Goal: Communication & Community: Answer question/provide support

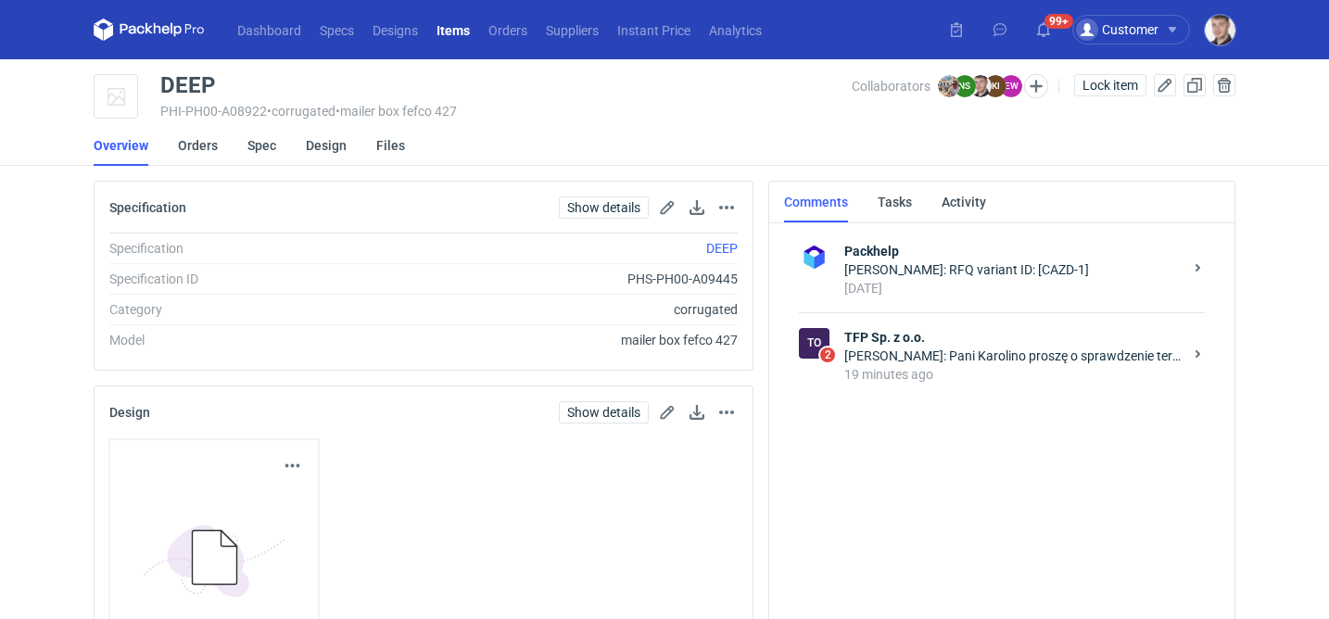
click at [960, 347] on div "Michał Palasek: Pani Karolino proszę o sprawdzenie teraz" at bounding box center [1013, 356] width 338 height 19
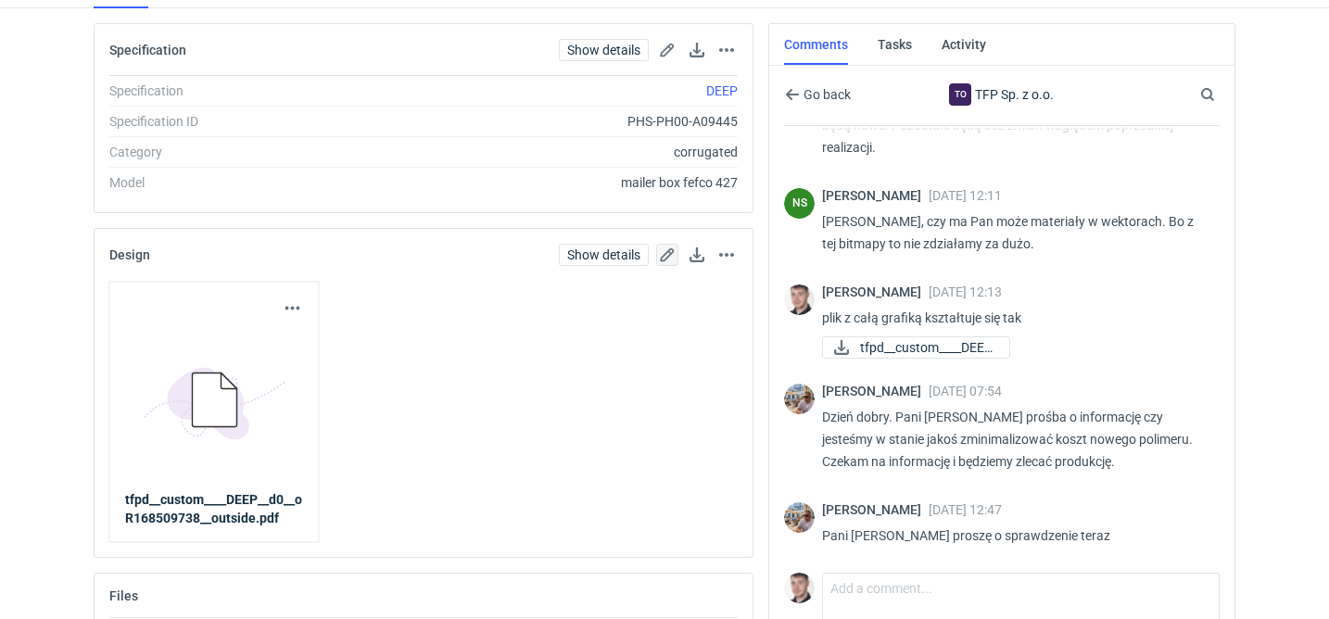
scroll to position [250, 0]
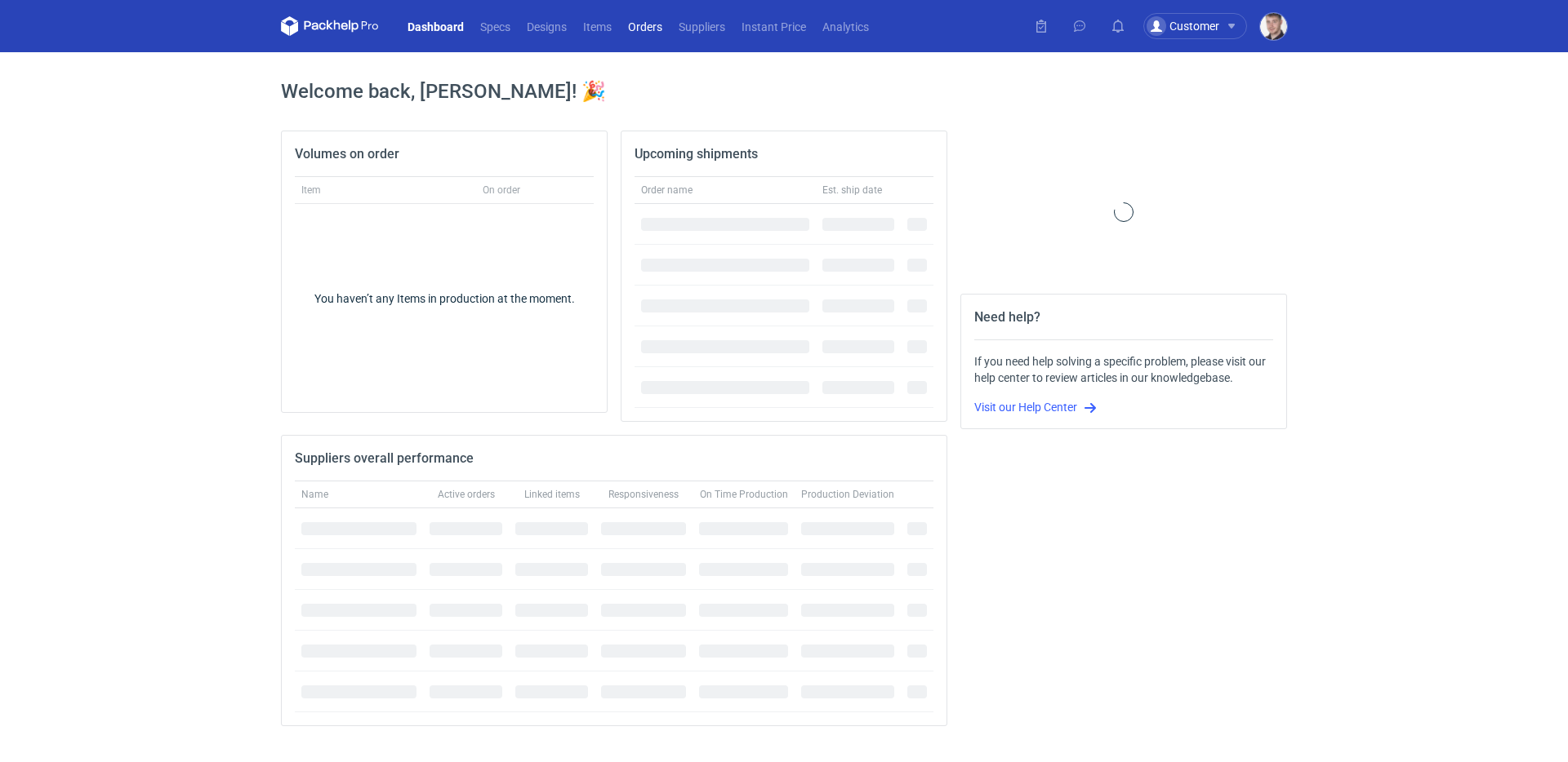
click at [654, 24] on link "Orders" at bounding box center [644, 26] width 50 height 19
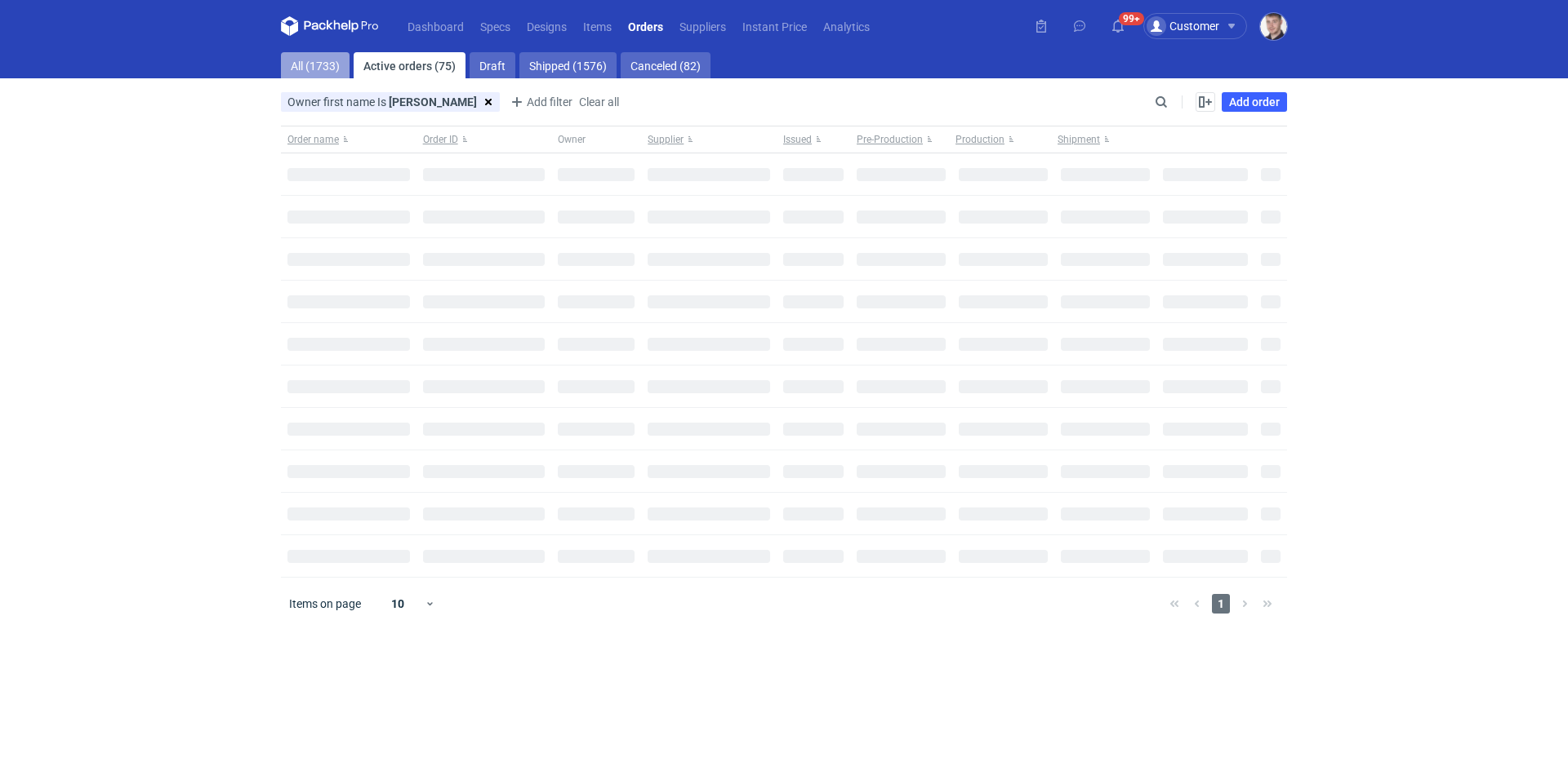
click at [303, 70] on link "All (1733)" at bounding box center [316, 65] width 69 height 26
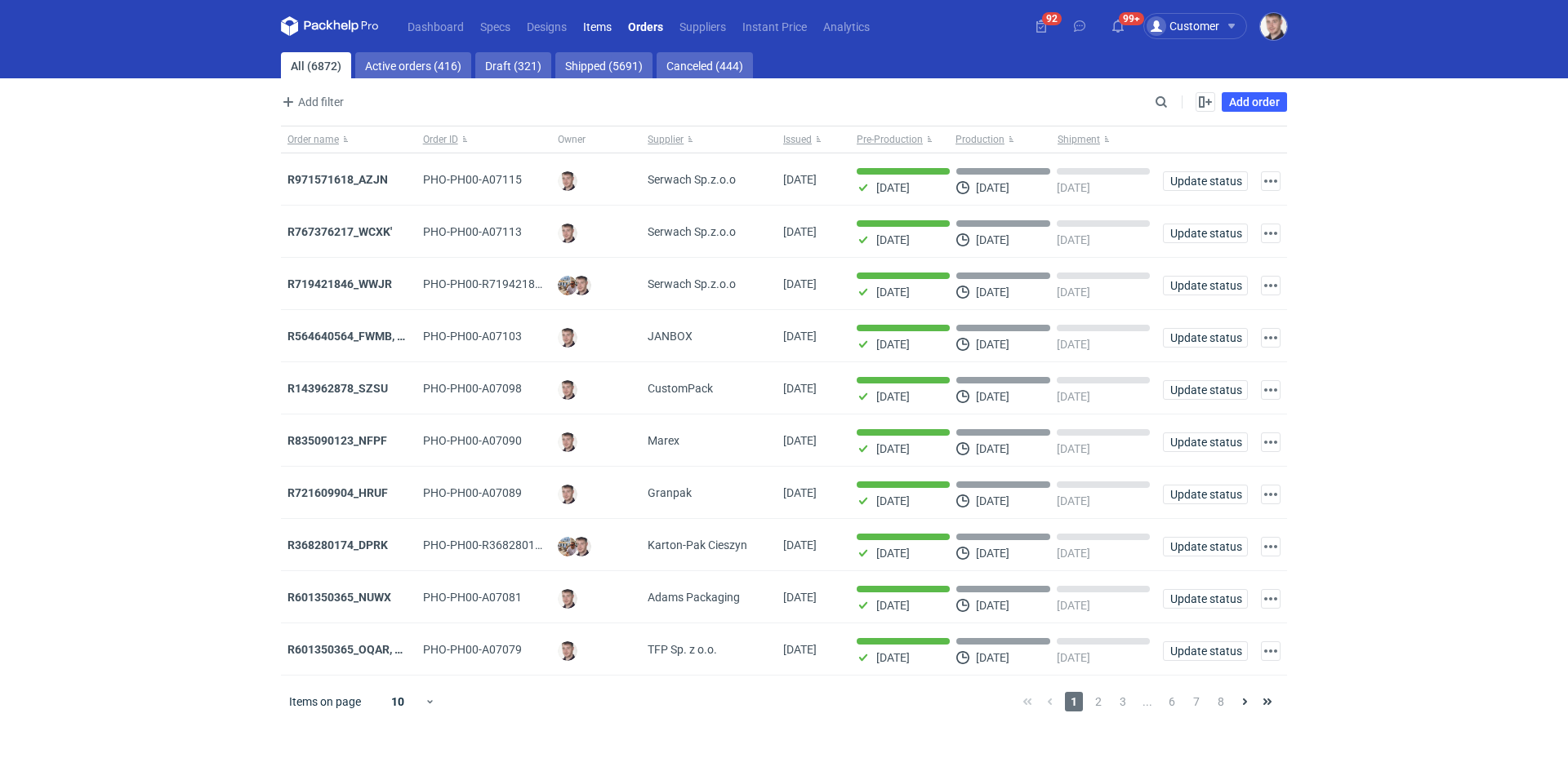
click at [590, 29] on link "Items" at bounding box center [597, 26] width 45 height 19
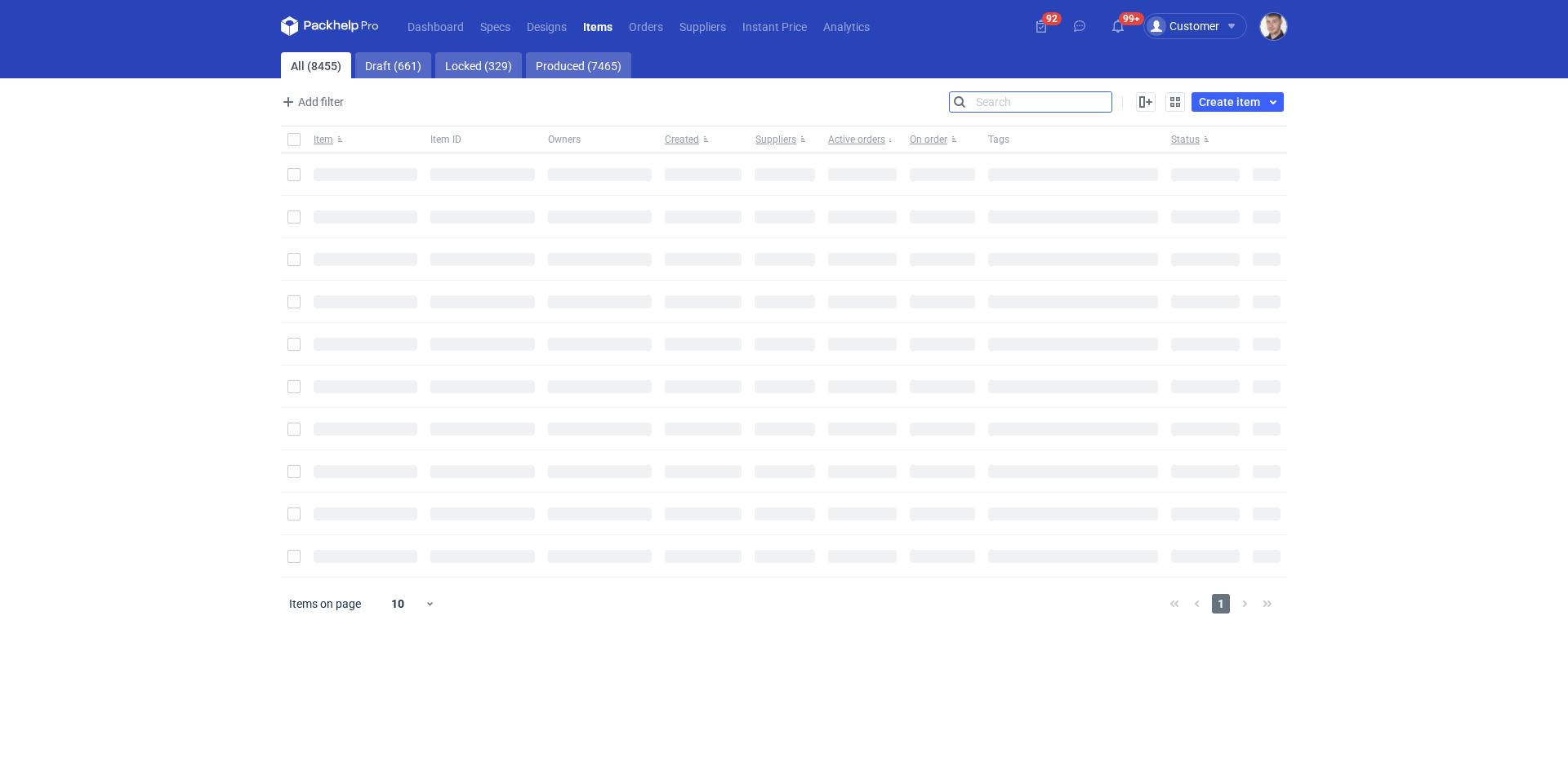
click at [1106, 102] on input "Search" at bounding box center [1030, 102] width 161 height 19
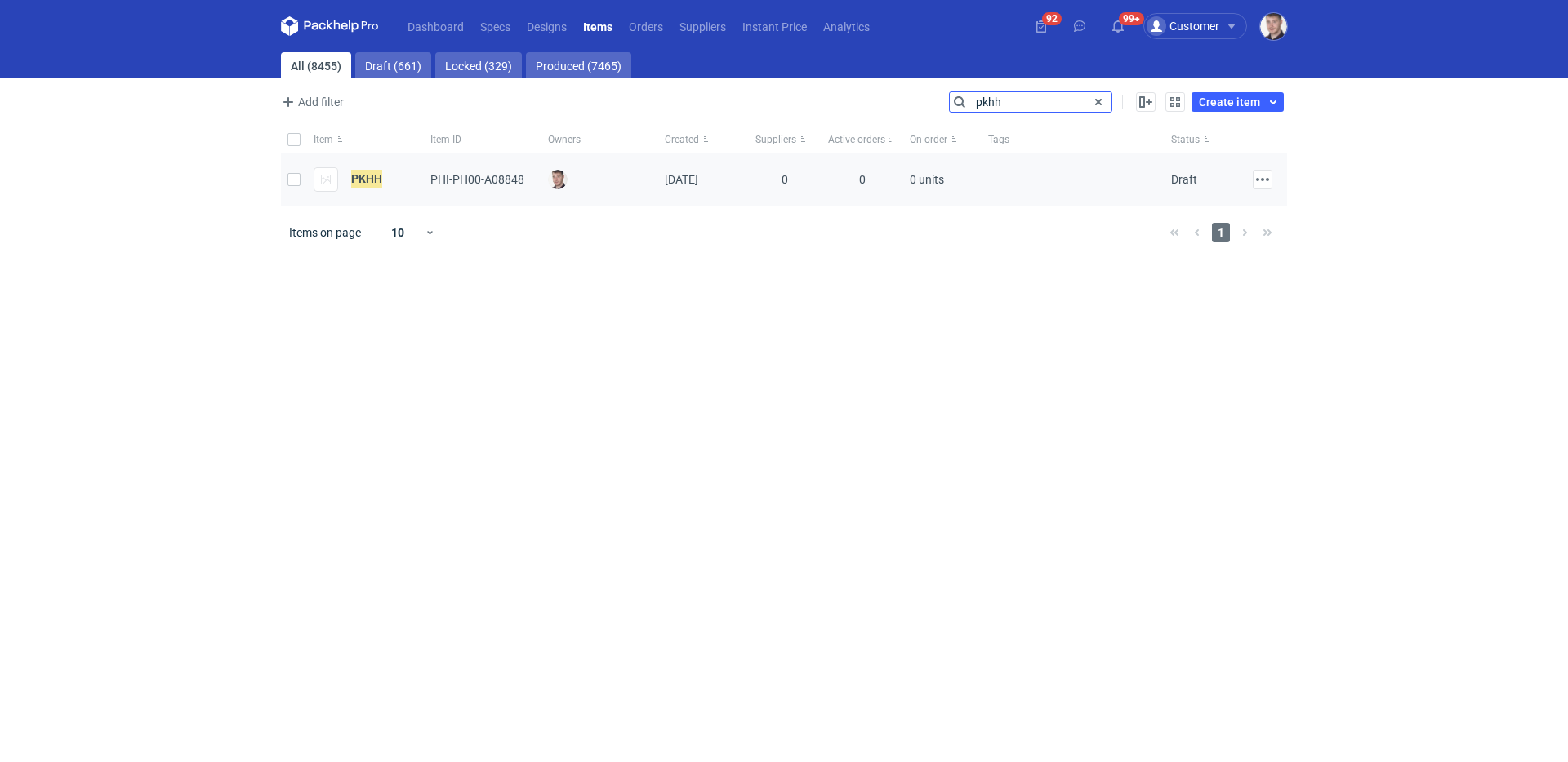
type input "pkhh"
click at [372, 175] on em "PKHH" at bounding box center [366, 179] width 31 height 18
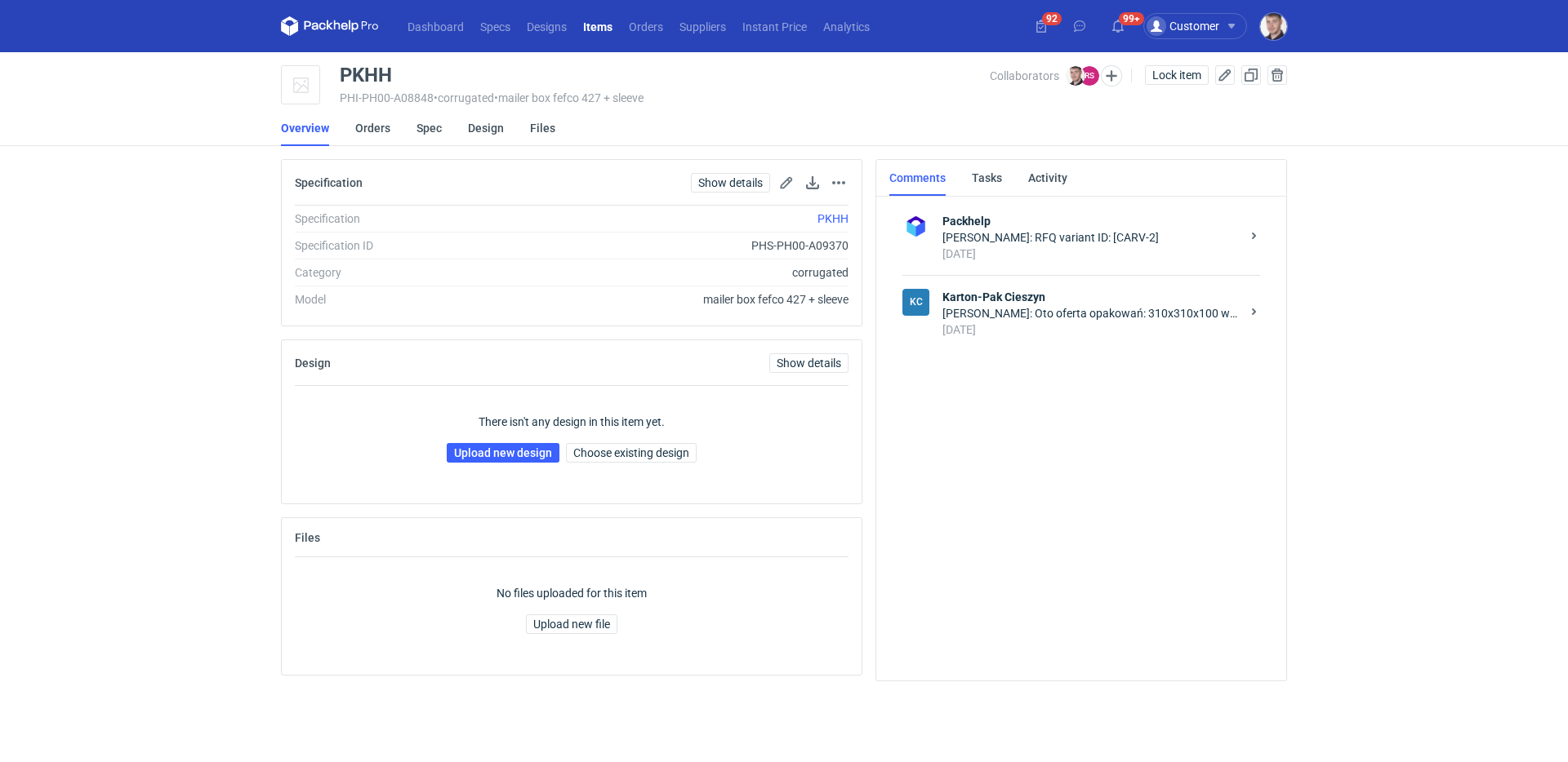
click at [1056, 312] on div "Rafał Stani: Oto oferta opakowań: 310x310x100 wew. Fefco: 427 Fala E brąz 340gs…" at bounding box center [1091, 314] width 298 height 17
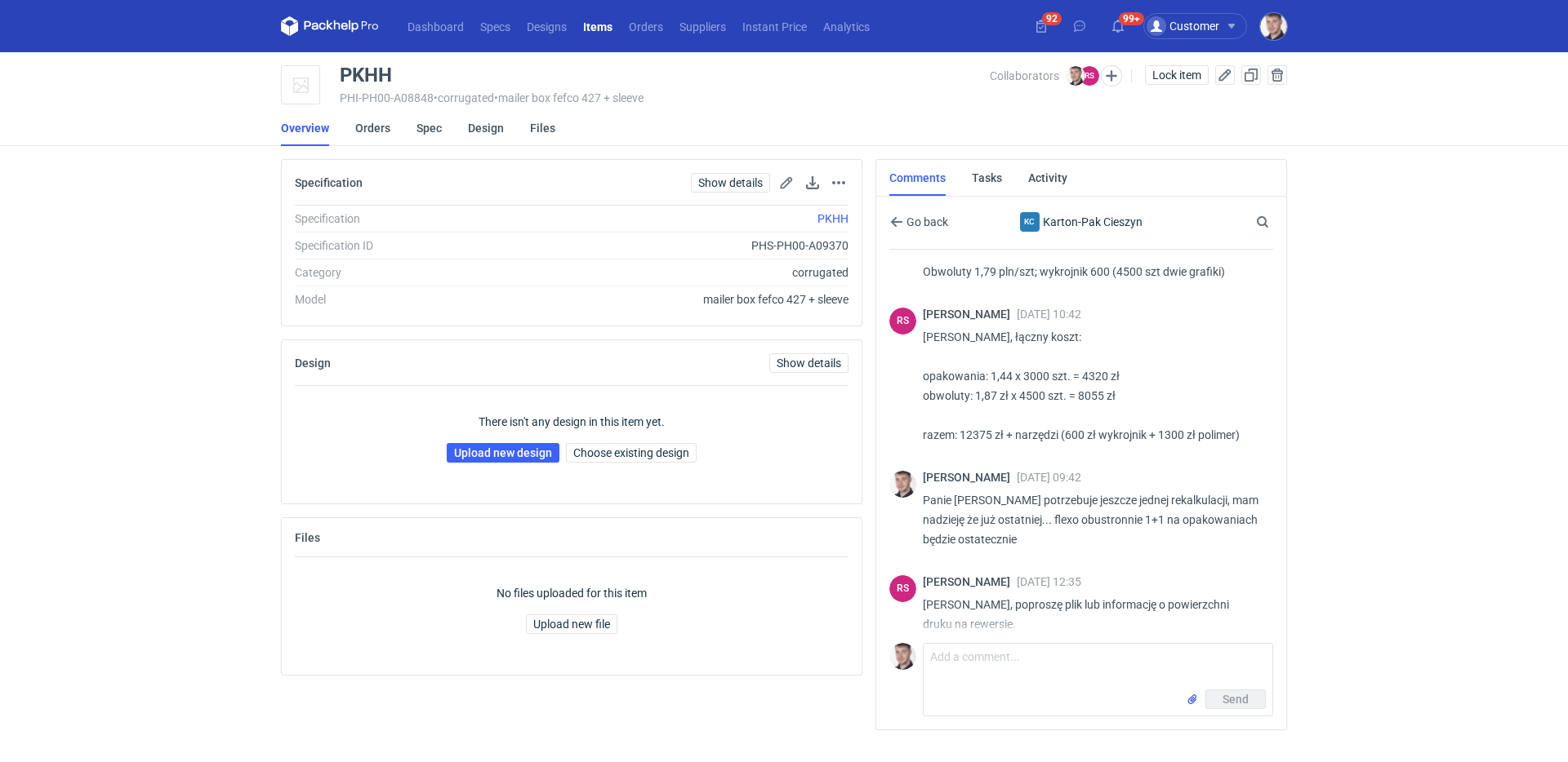
scroll to position [1394, 0]
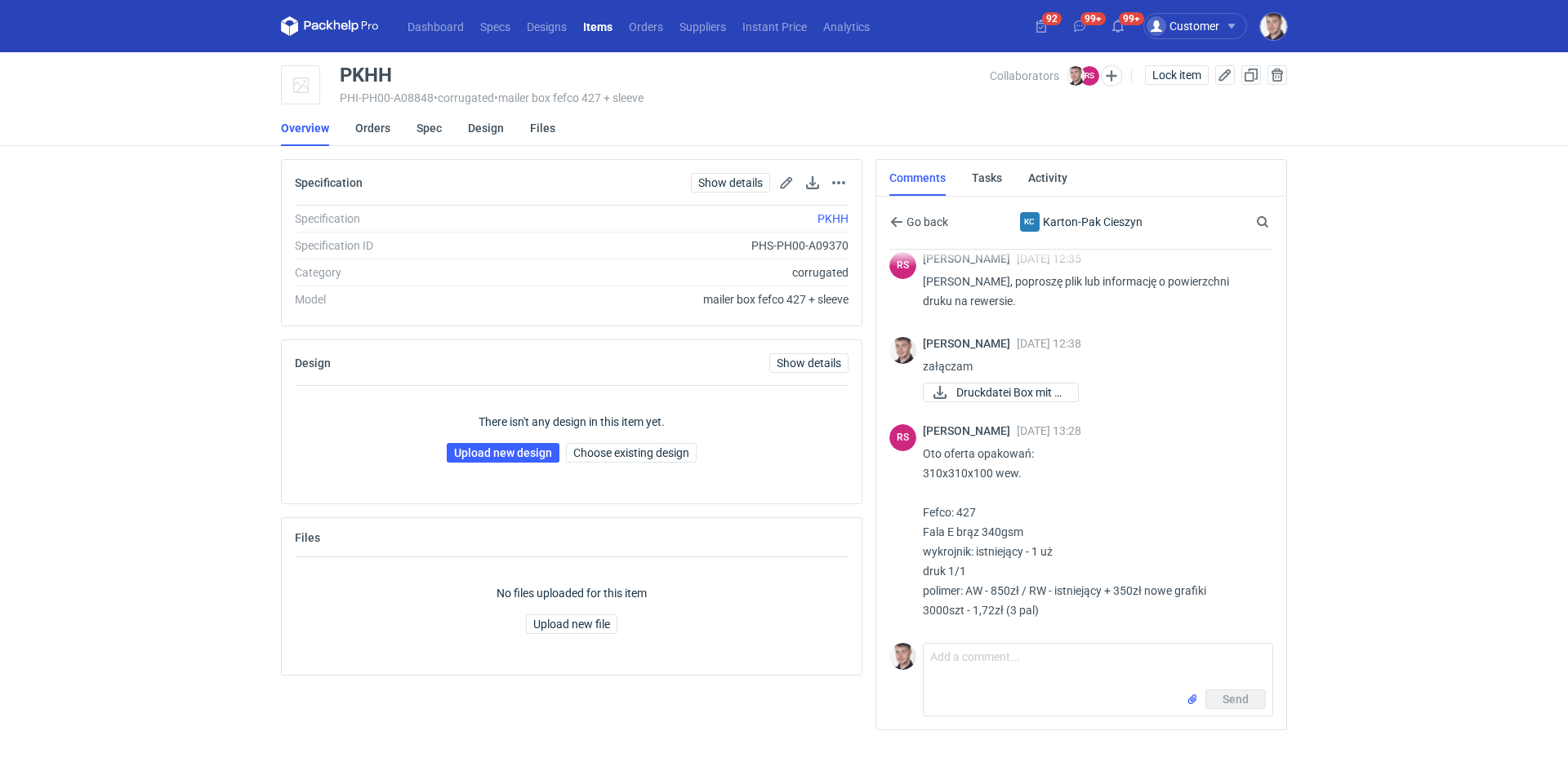
click at [1029, 643] on form "Comment message Send" at bounding box center [1098, 679] width 351 height 73
click at [1029, 655] on textarea "Comment message" at bounding box center [1098, 667] width 349 height 46
paste textarea "jakiej grubości linie mogą być najcieńsze w przypadku cold stampingu"
type textarea "Panie Rafale jakiej grubości linie mogą być najcieńsze w przypadku cold stampin…"
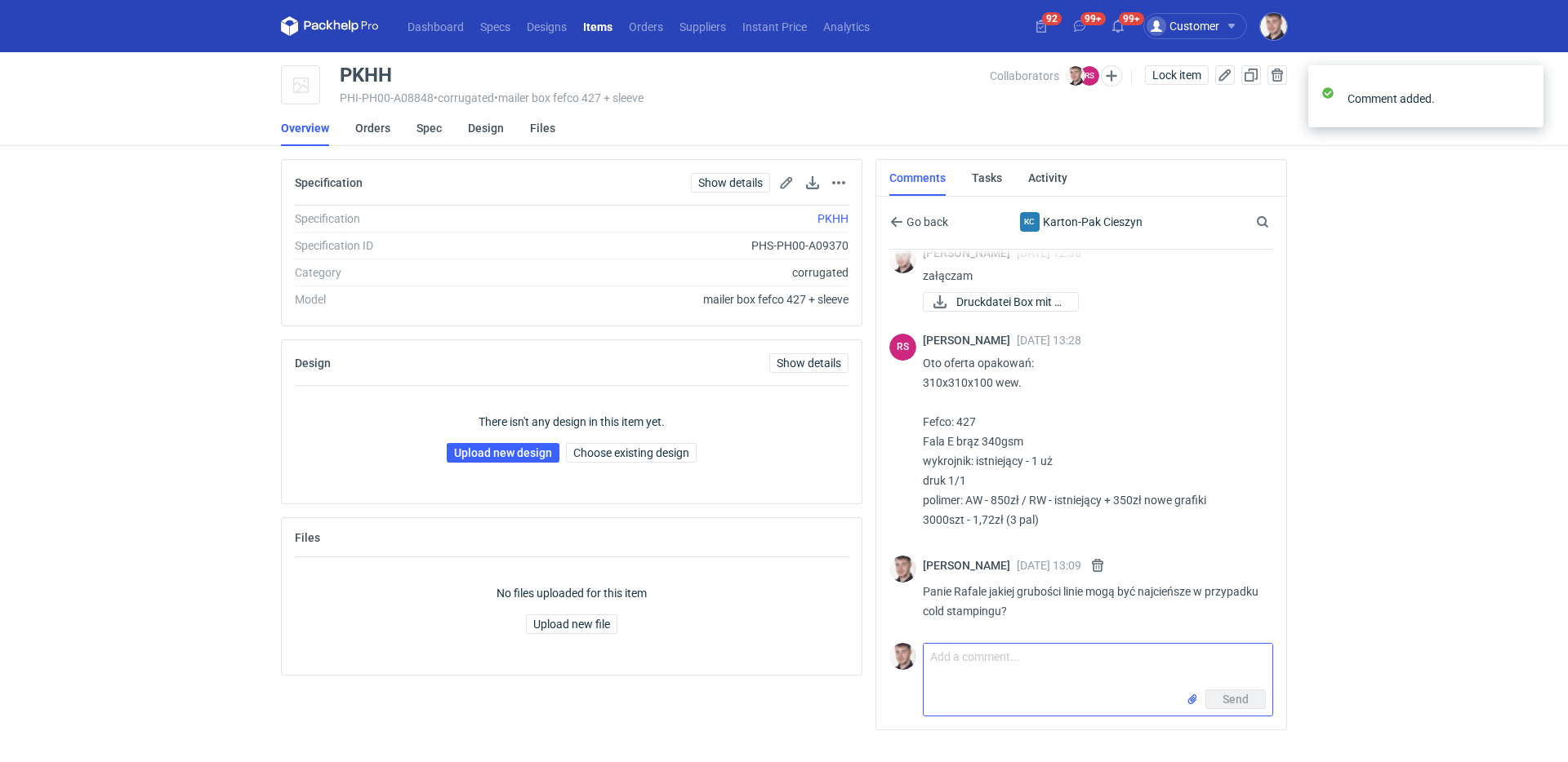
scroll to position [1485, 0]
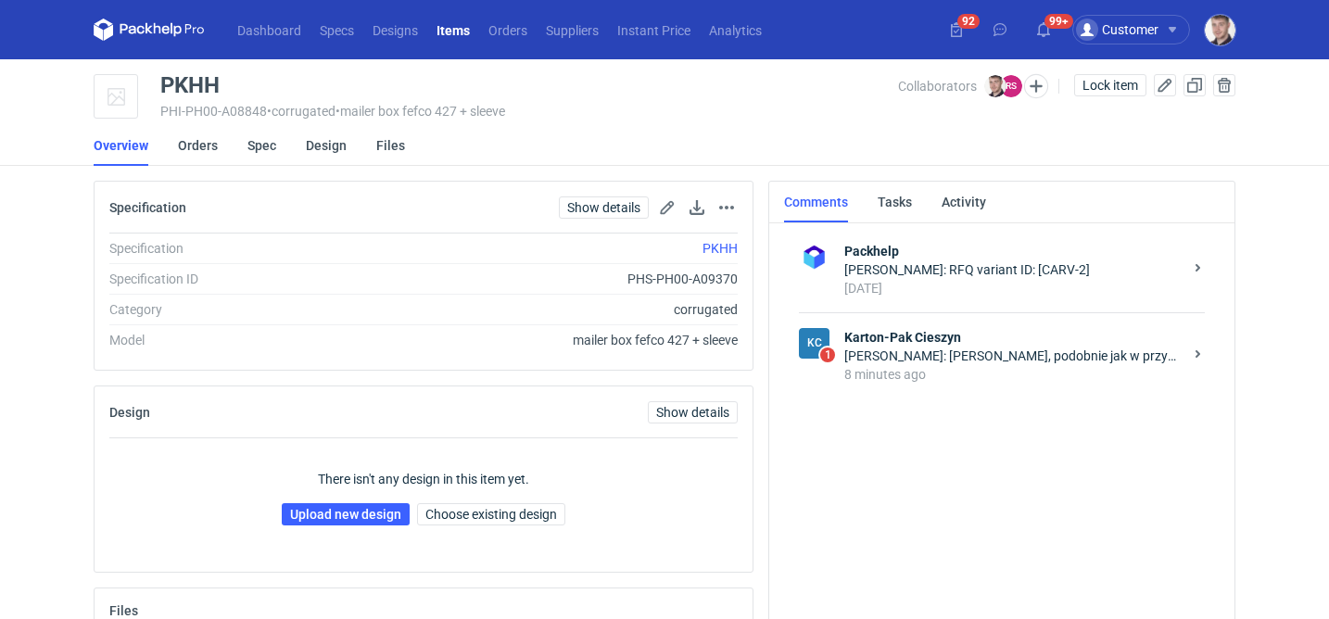
click at [923, 371] on div "8 minutes ago" at bounding box center [1013, 374] width 338 height 19
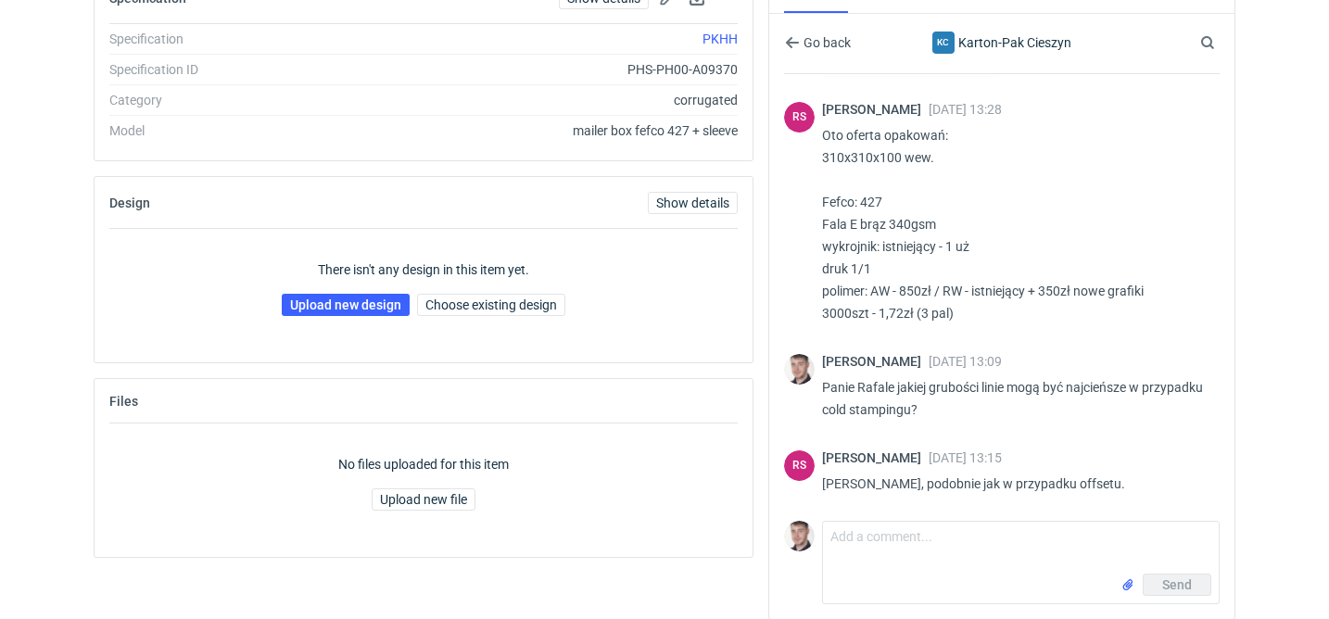
scroll to position [210, 0]
drag, startPoint x: 916, startPoint y: 484, endPoint x: 1103, endPoint y: 477, distance: 187.3
click at [1103, 477] on p "Panie Macieju, podobnie jak w przypadku offsetu." at bounding box center [1013, 483] width 383 height 22
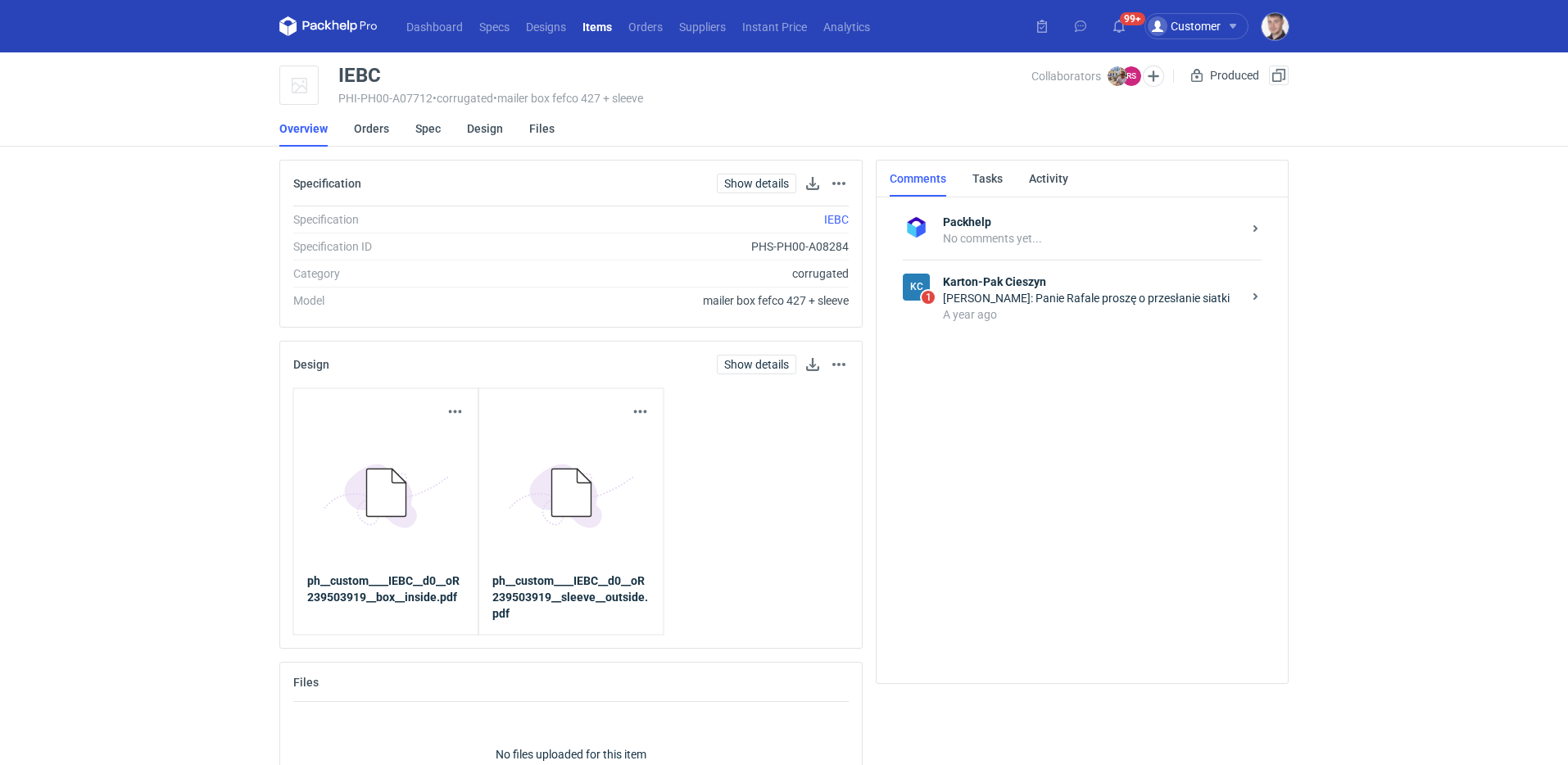
click at [1047, 314] on div "A year ago" at bounding box center [1092, 315] width 299 height 17
click at [1108, 302] on div "[PERSON_NAME]: Panie Rafale proszę o siatke" at bounding box center [1092, 298] width 299 height 17
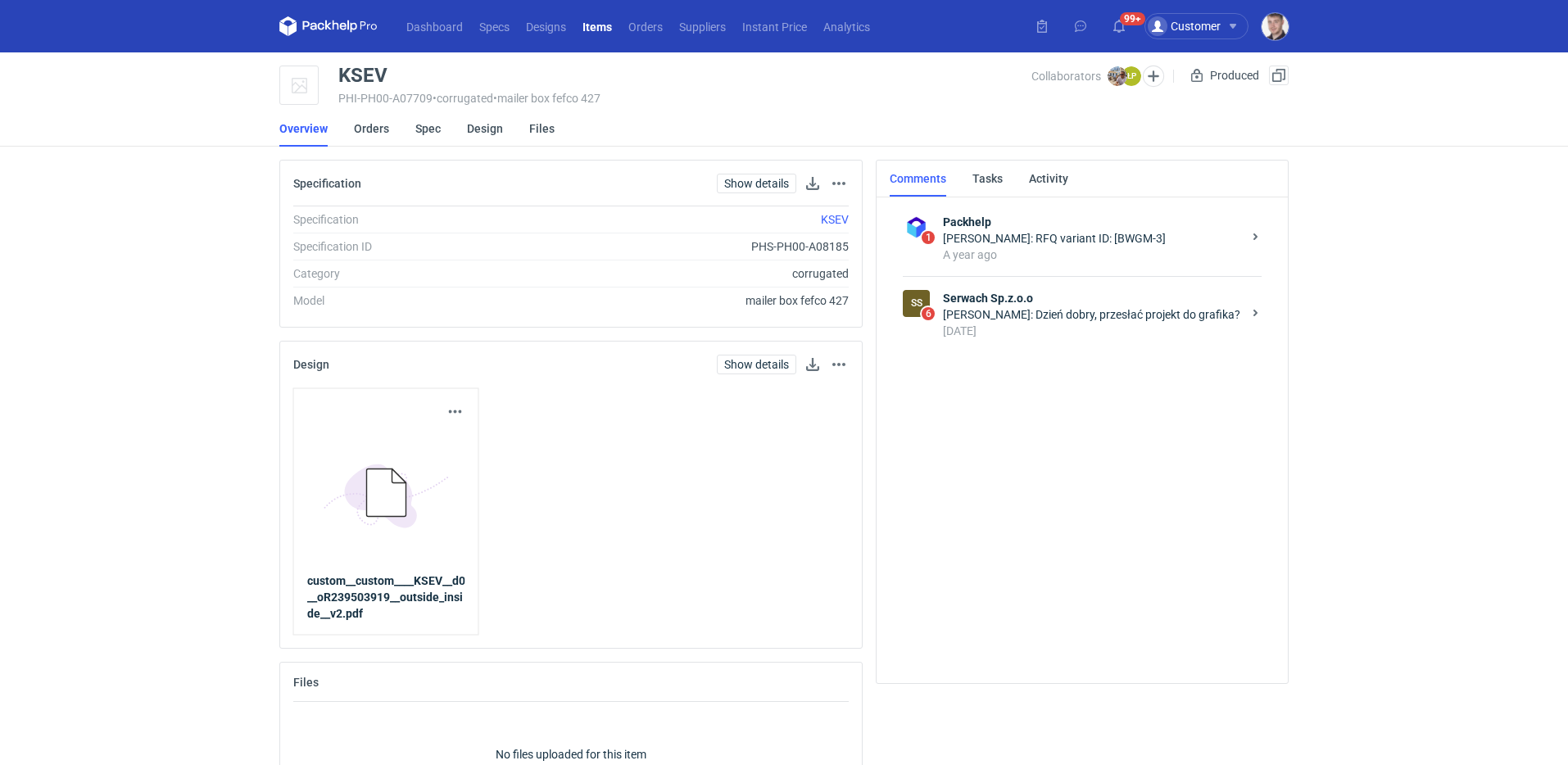
click at [1062, 317] on div "Łukasz Postawa: Dzień dobry, przesłać projekt do grafika?" at bounding box center [1092, 315] width 299 height 17
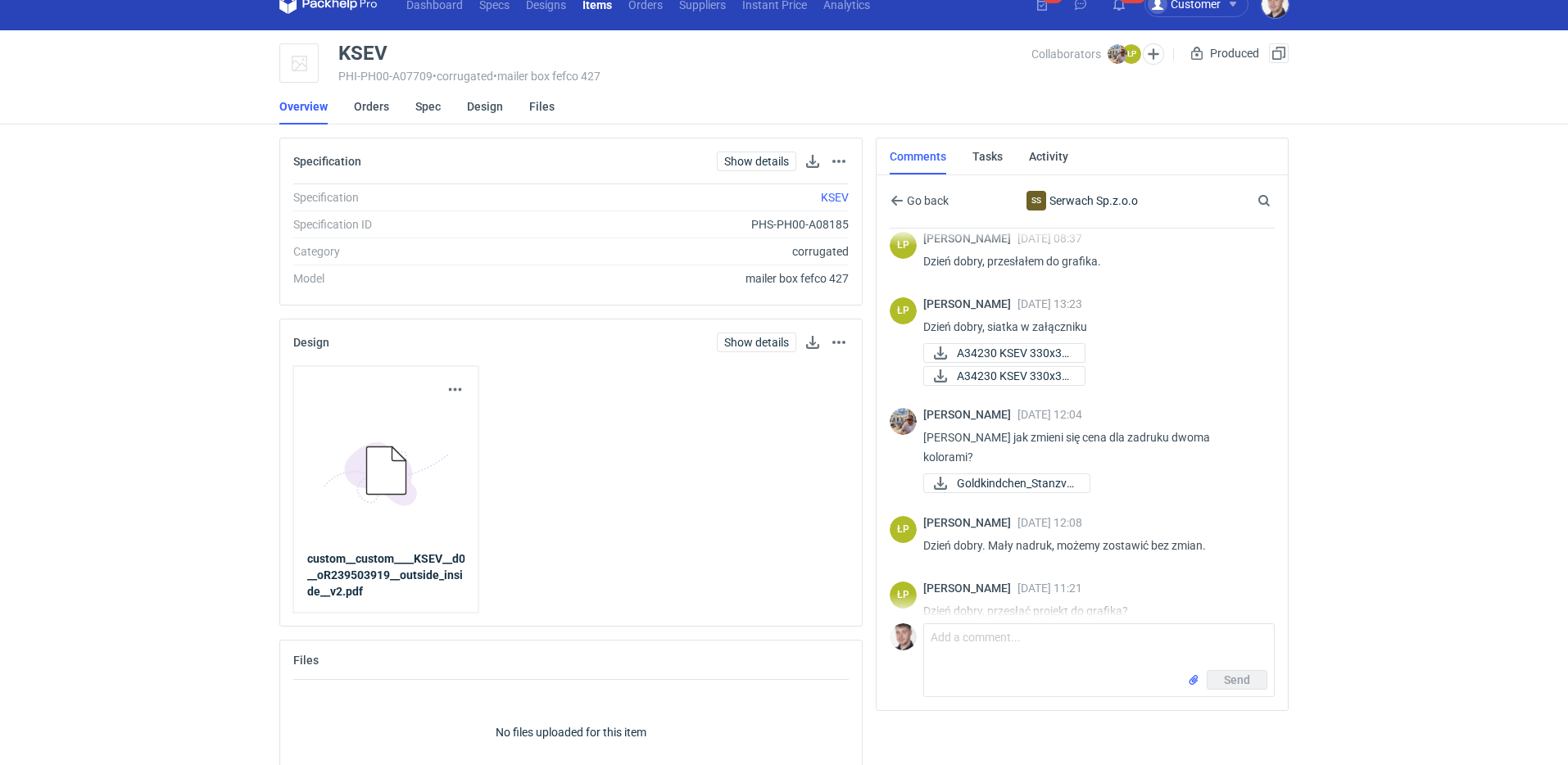
scroll to position [22, 0]
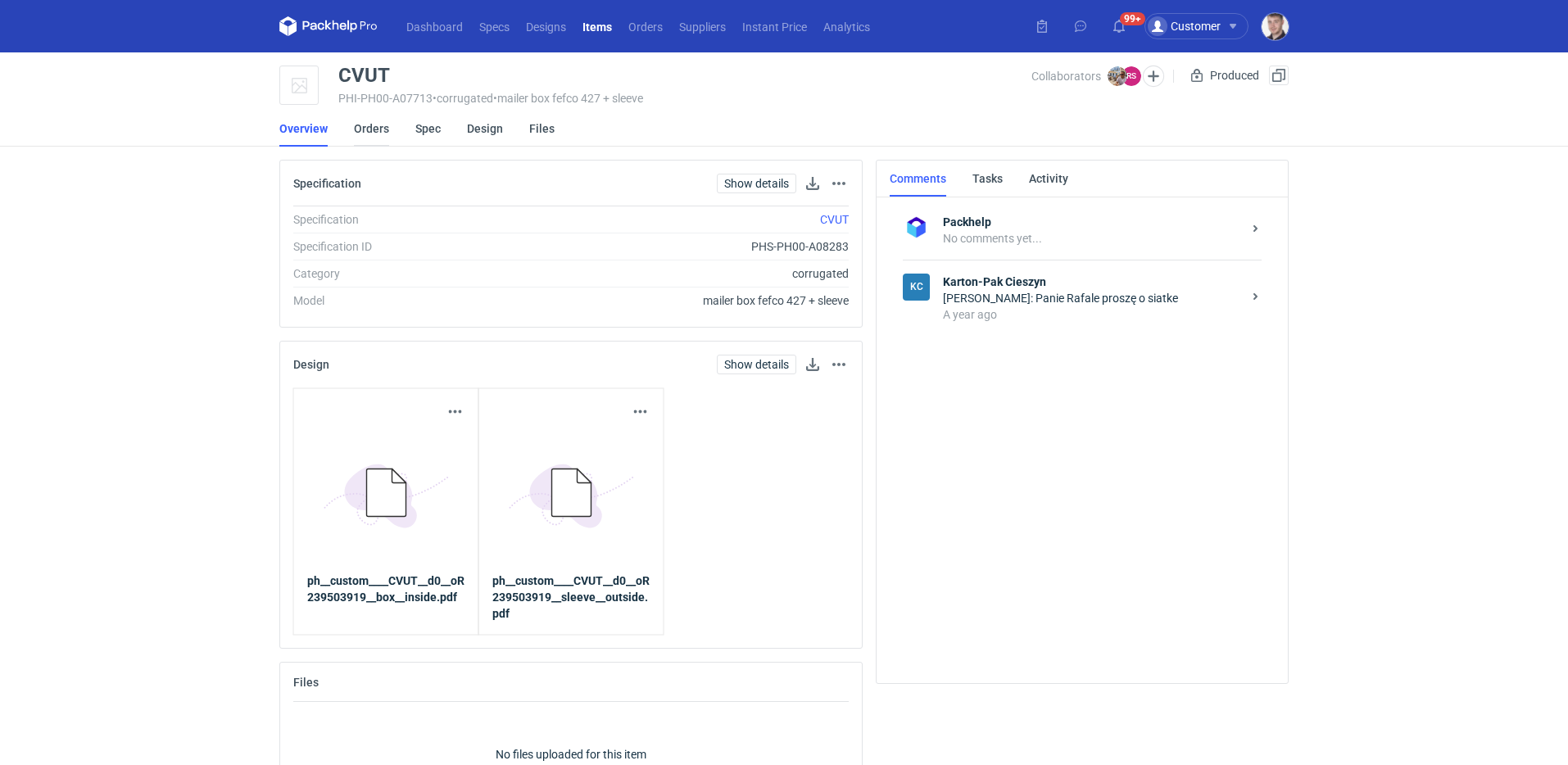
click at [366, 133] on link "Orders" at bounding box center [371, 128] width 35 height 36
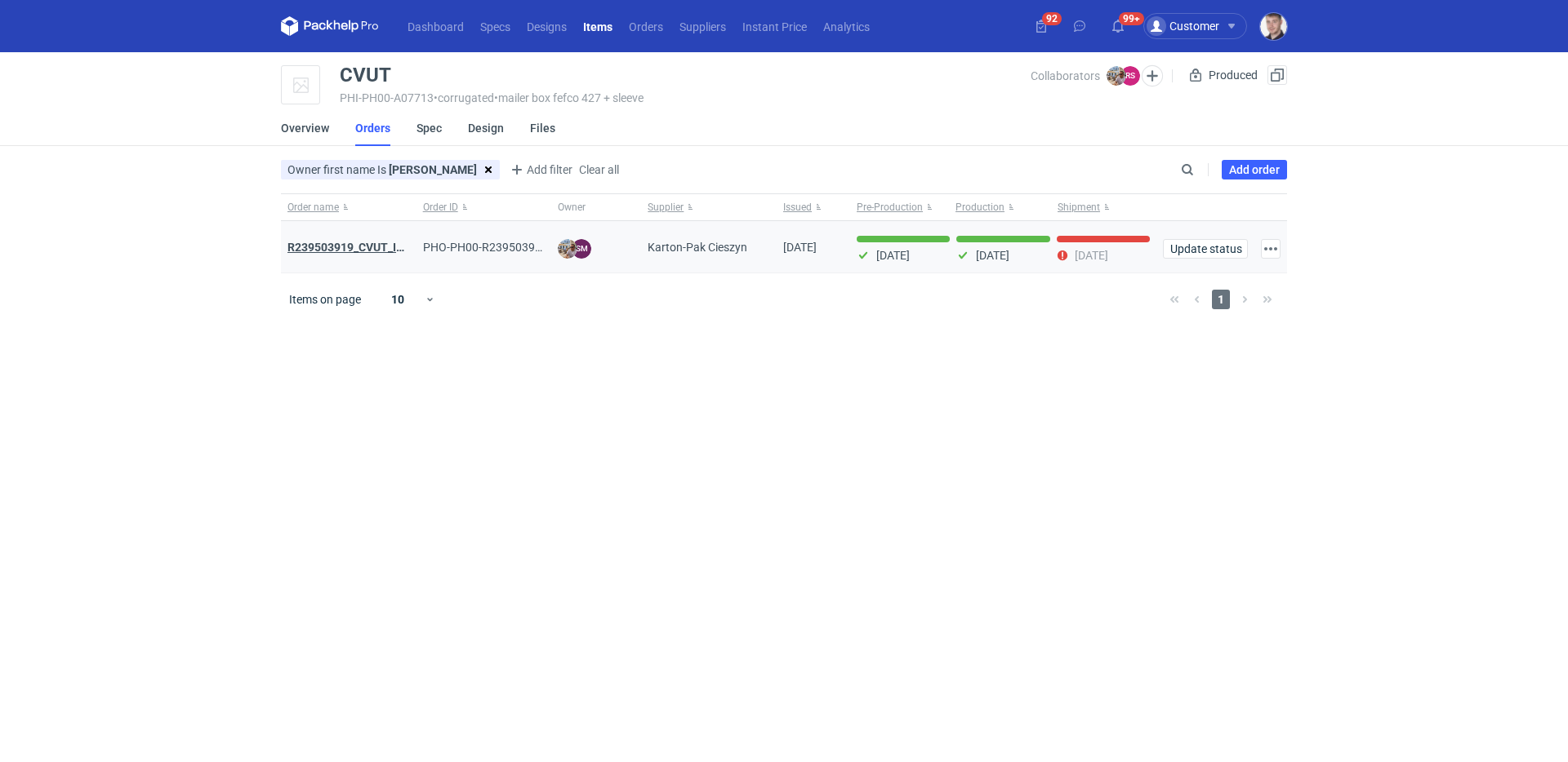
click at [358, 245] on strong "R239503919_CVUT_IEBC" at bounding box center [352, 247] width 130 height 13
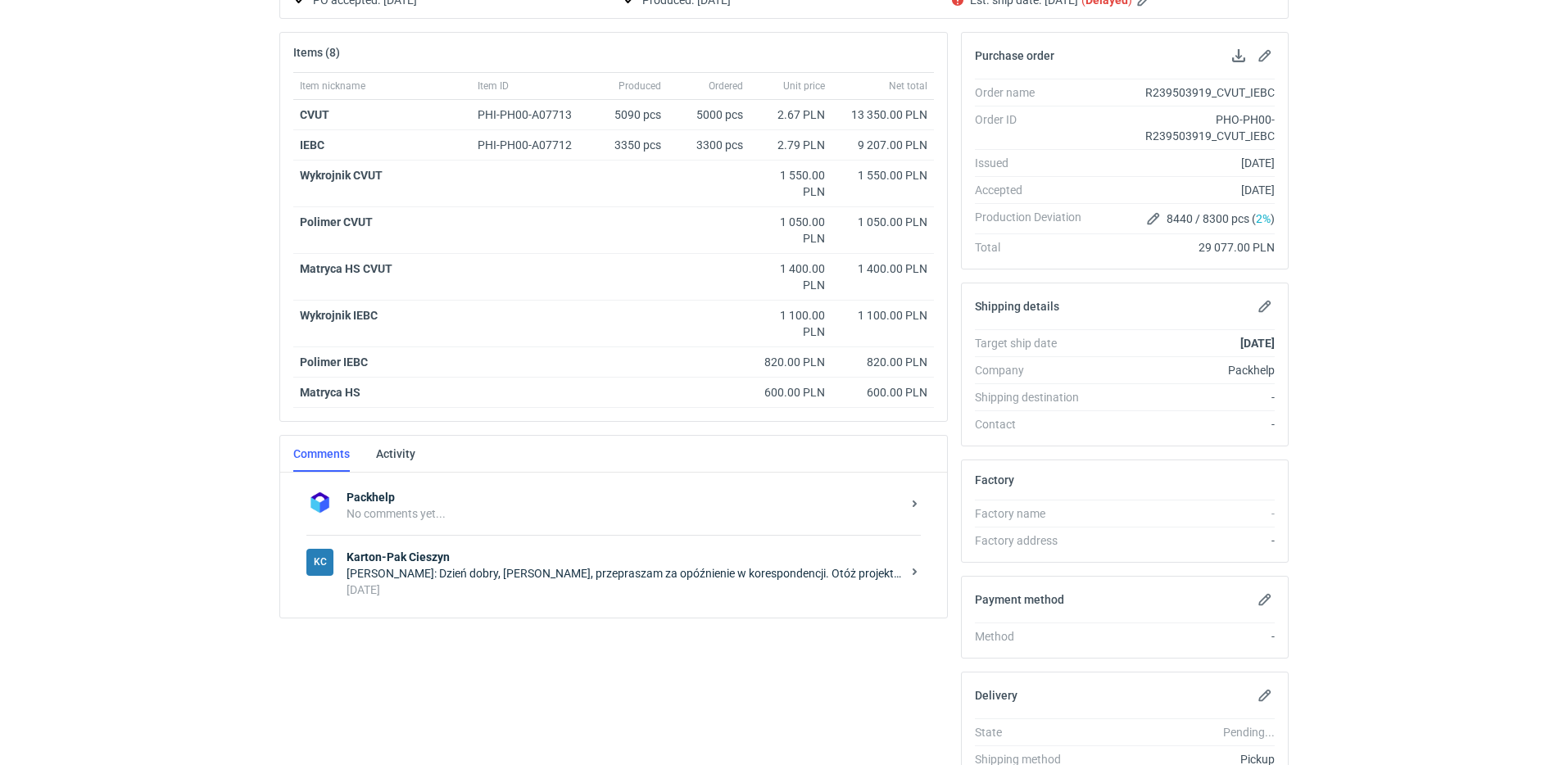
scroll to position [327, 0]
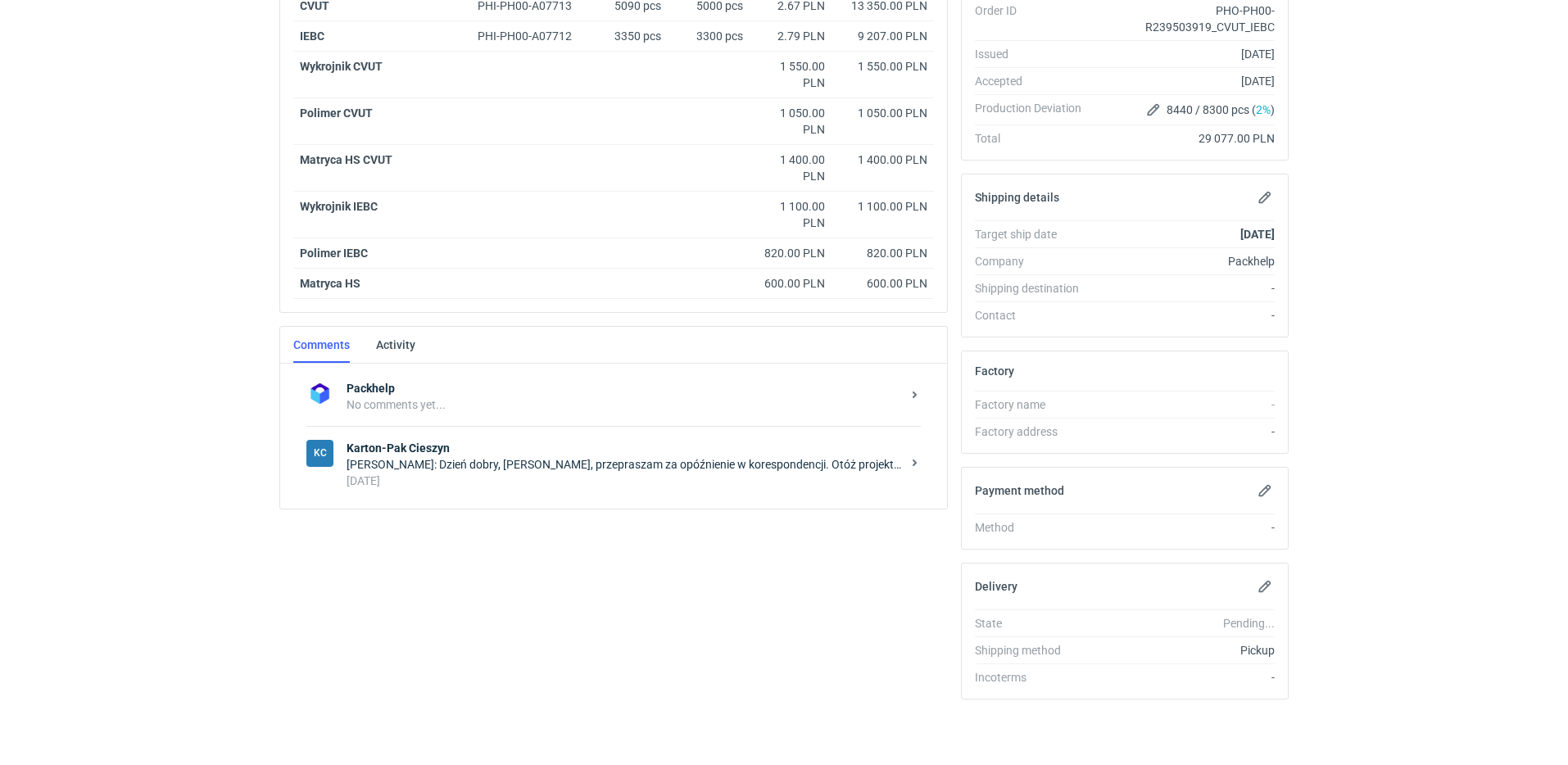
click at [491, 452] on strong "Karton-Pak Cieszyn" at bounding box center [623, 448] width 554 height 17
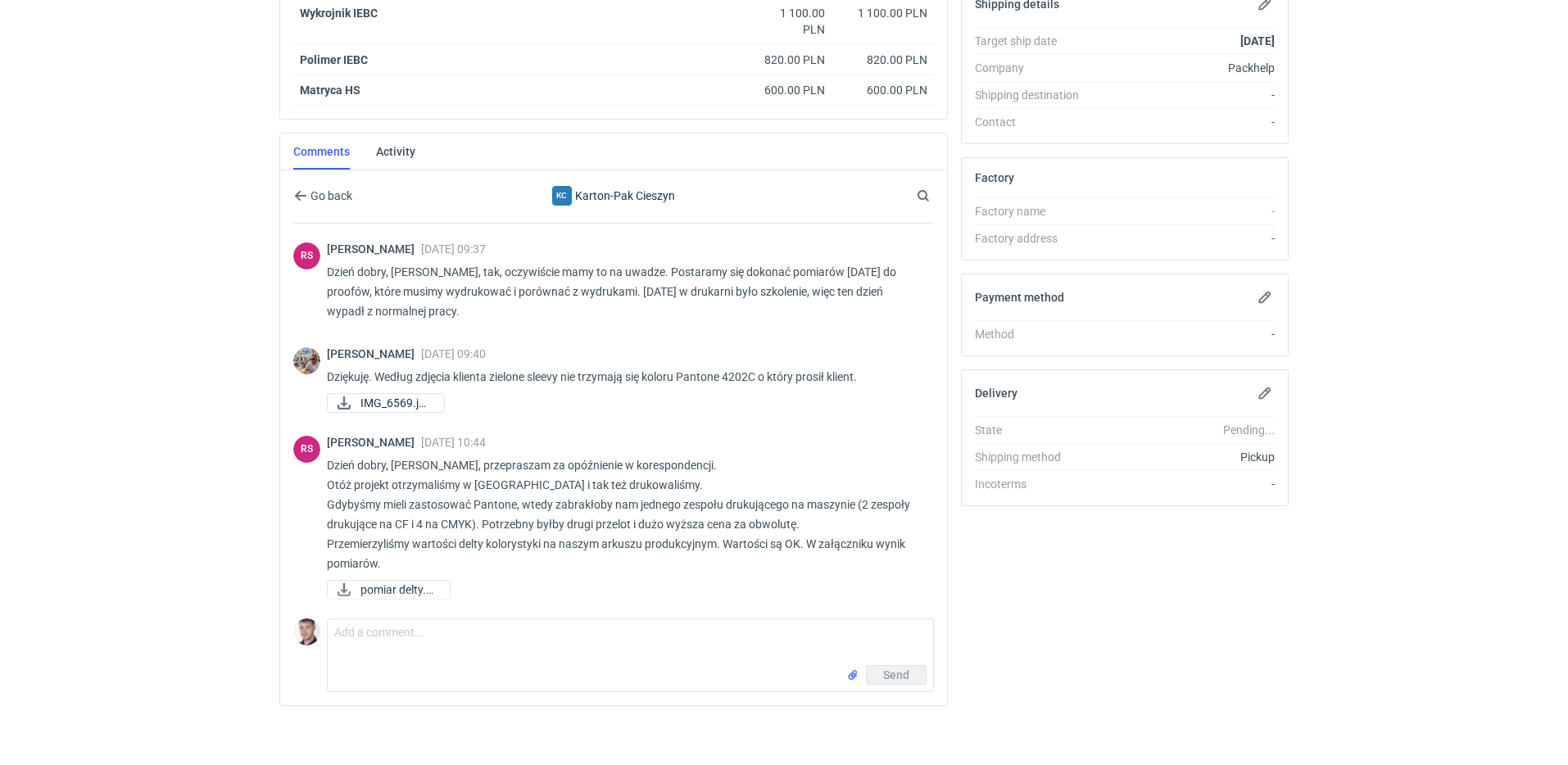
scroll to position [527, 0]
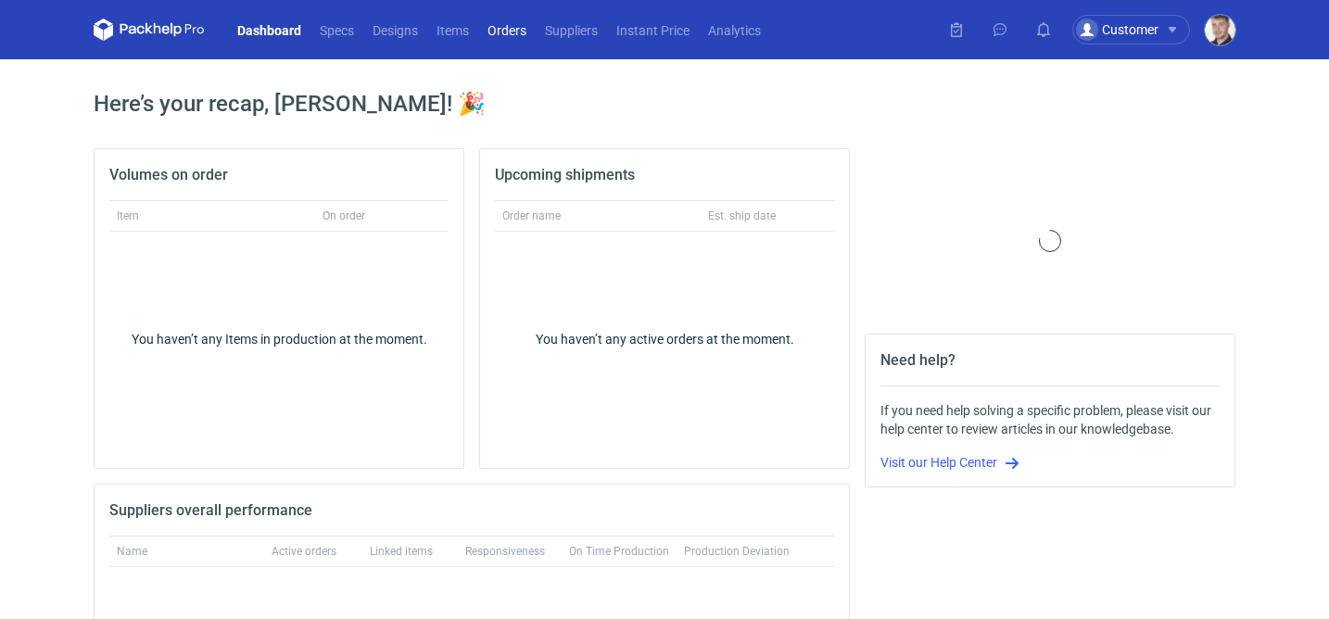
click at [506, 26] on link "Orders" at bounding box center [506, 30] width 57 height 22
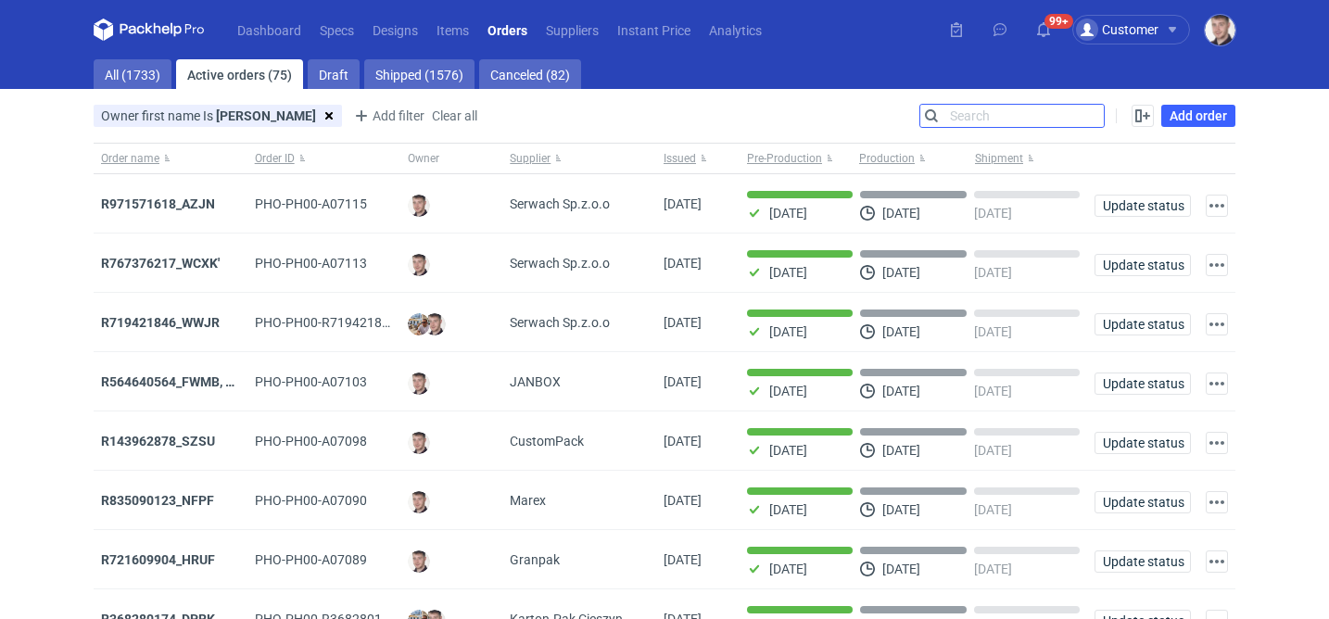
click at [1094, 119] on input "Search" at bounding box center [1011, 116] width 183 height 22
click at [454, 16] on nav "Dashboard Specs Designs Items Orders Suppliers Instant Price Analytics" at bounding box center [432, 29] width 677 height 59
click at [454, 25] on link "Items" at bounding box center [452, 30] width 51 height 22
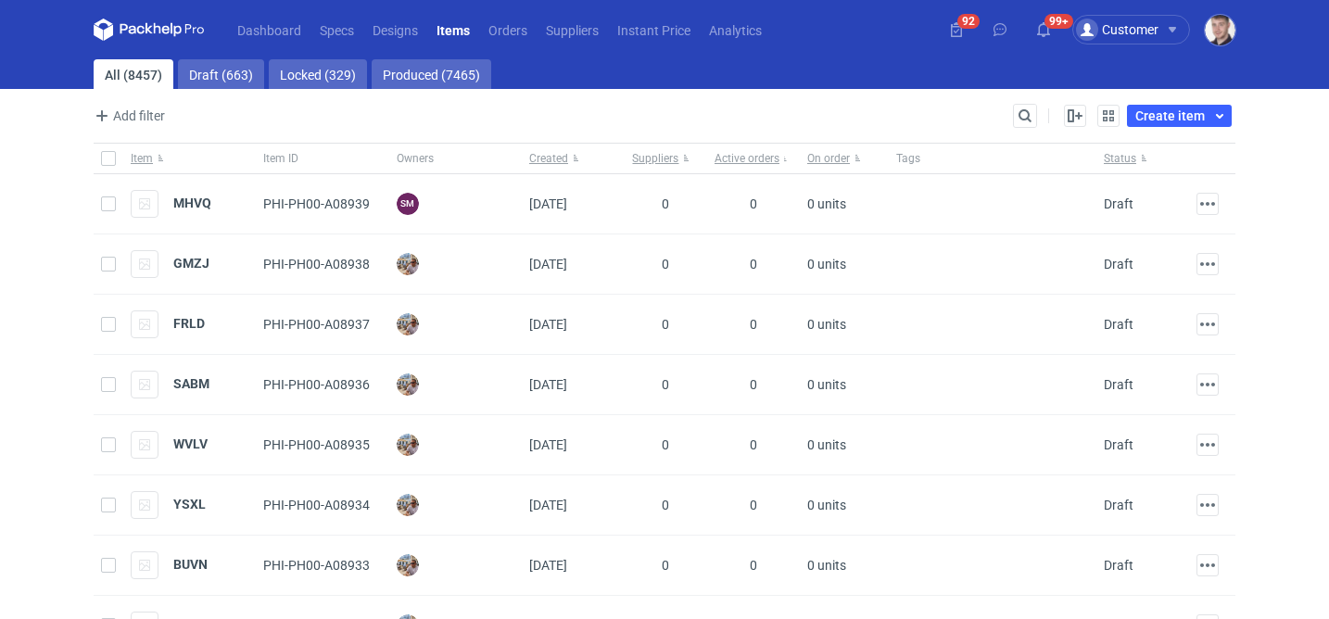
click at [1039, 107] on div "Enable all Disable all Item Item ID Owners Created Suppliers Active orders On o…" at bounding box center [1136, 116] width 198 height 22
click at [1031, 110] on input "Search" at bounding box center [943, 116] width 183 height 22
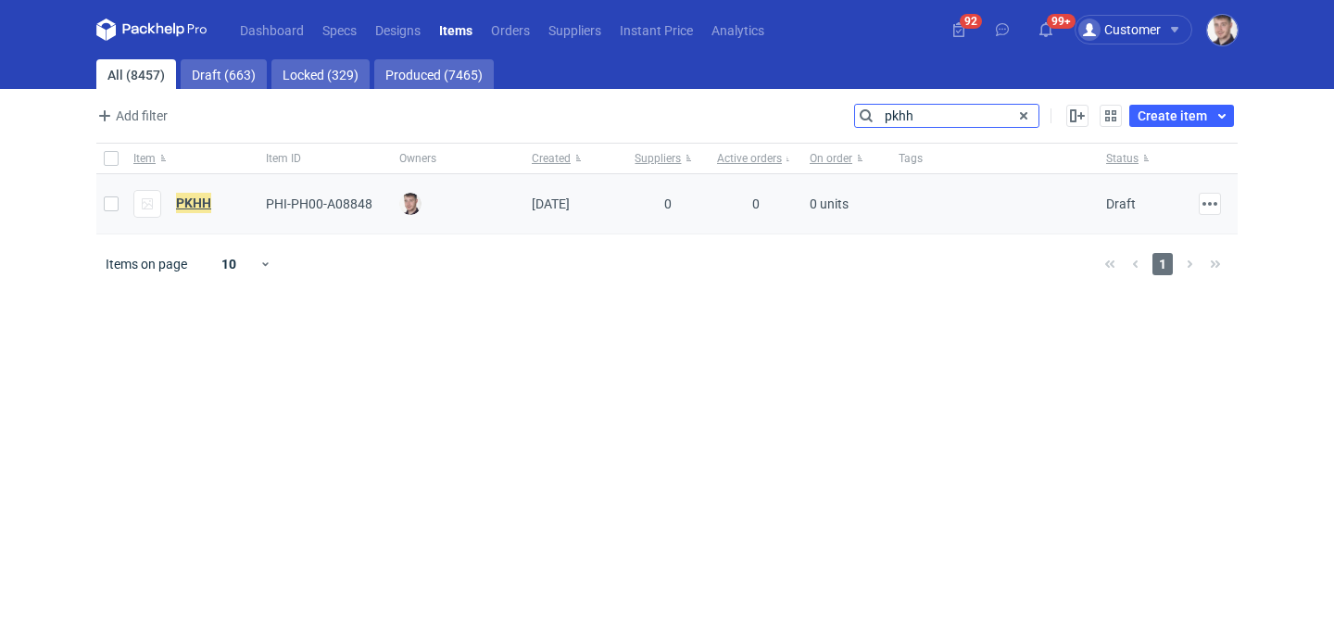
type input "pkhh"
click at [181, 207] on em "PKHH" at bounding box center [193, 203] width 35 height 20
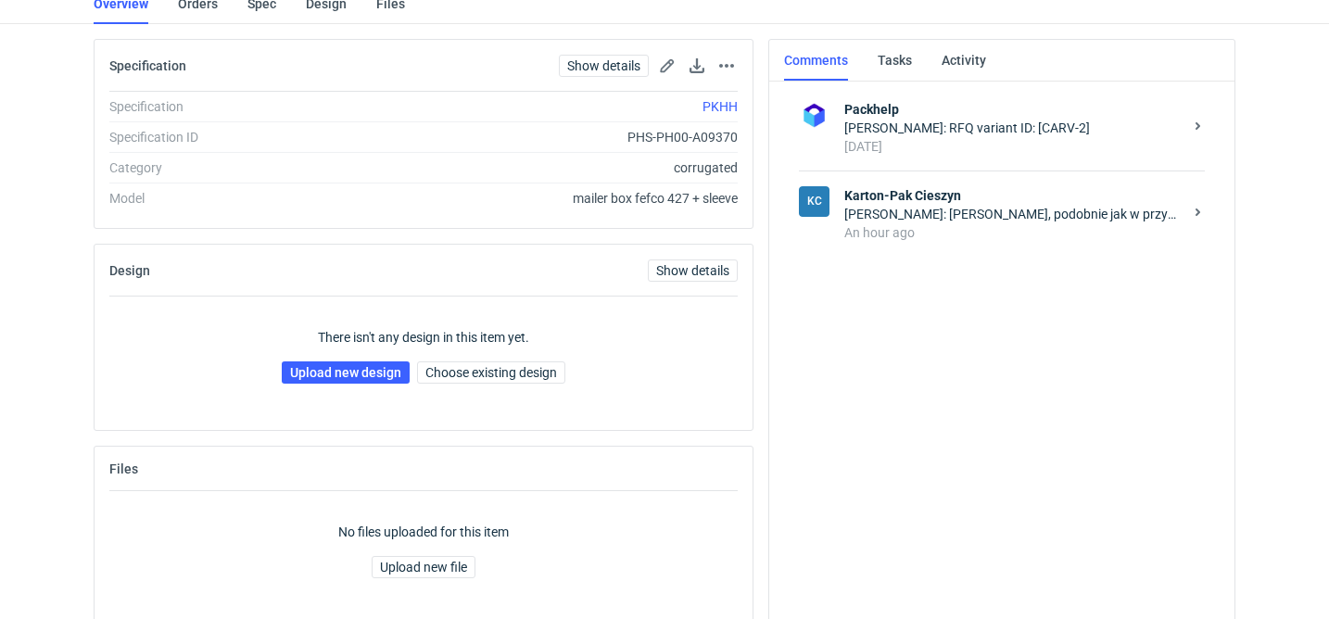
scroll to position [170, 0]
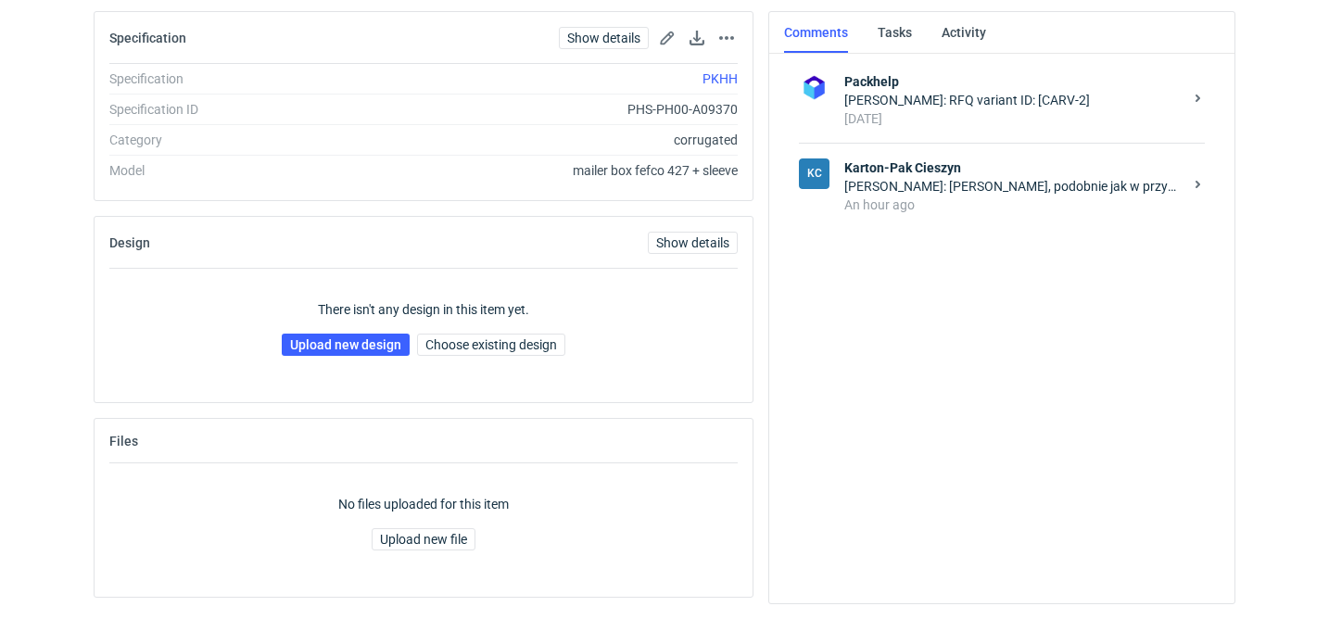
click at [979, 182] on div "Rafał Stani: Panie Macieju, podobnie jak w przypadku offsetu." at bounding box center [1013, 186] width 338 height 19
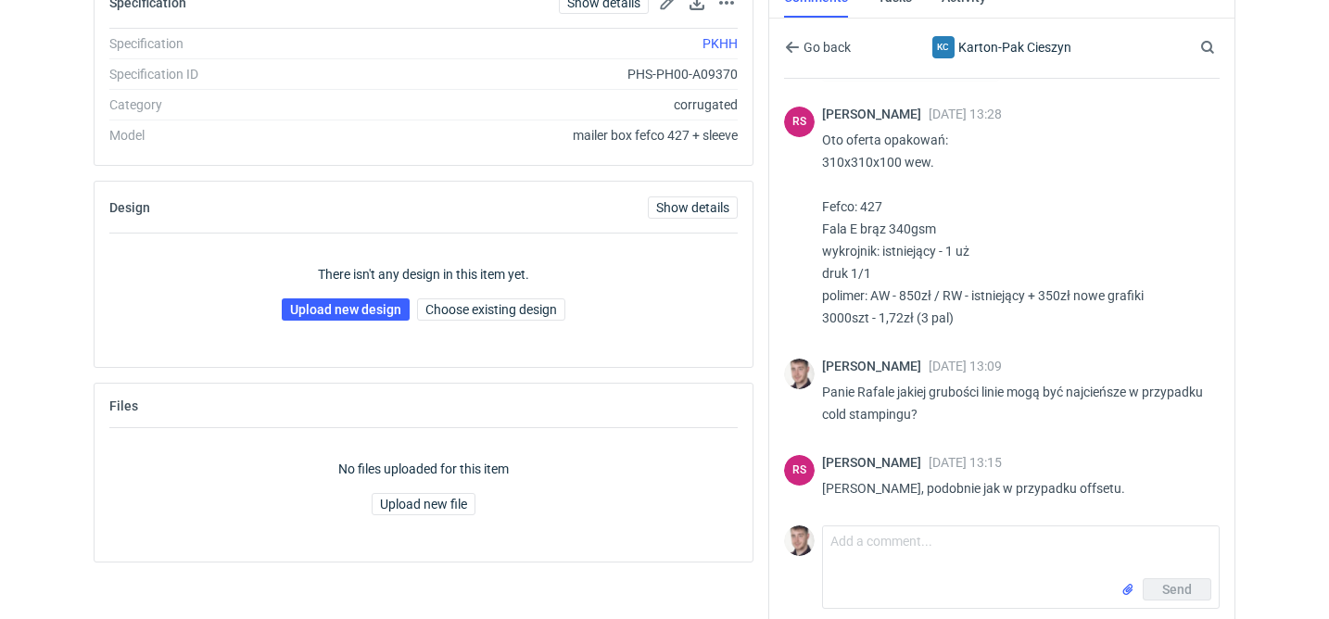
scroll to position [210, 0]
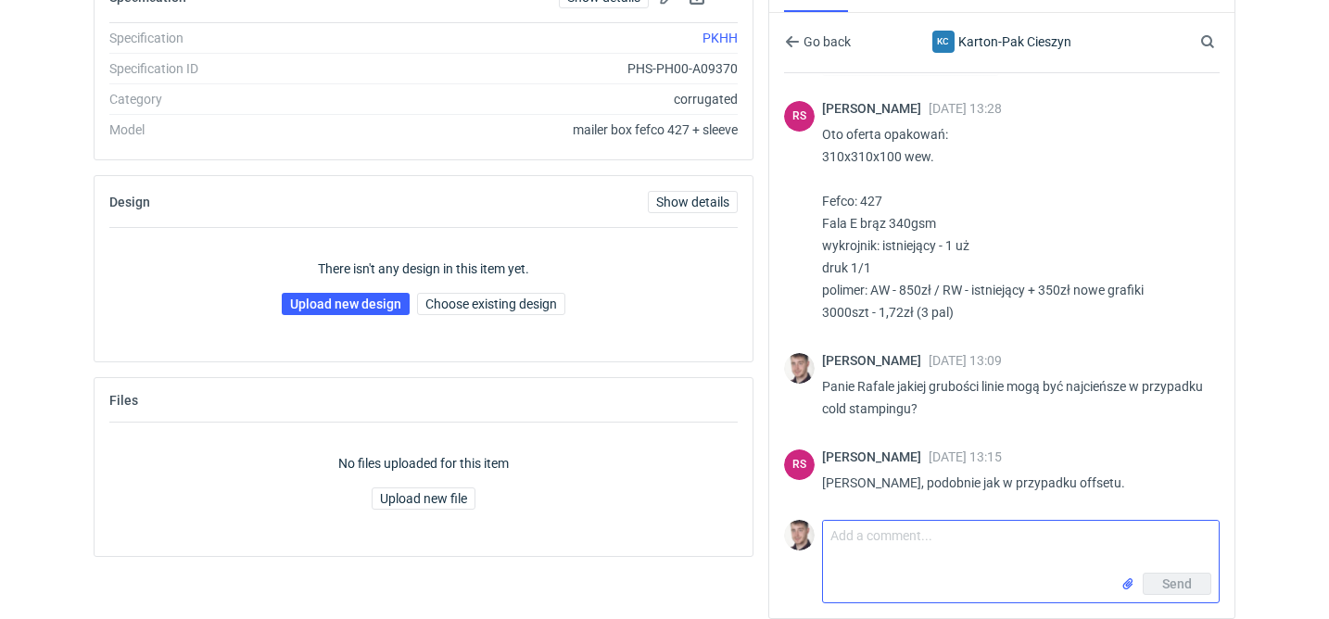
click at [945, 541] on textarea "Comment message" at bounding box center [1021, 547] width 396 height 52
type textarea "czyli 0,1 mm przejdzie ?"
click at [1128, 578] on input "file" at bounding box center [1127, 584] width 15 height 19
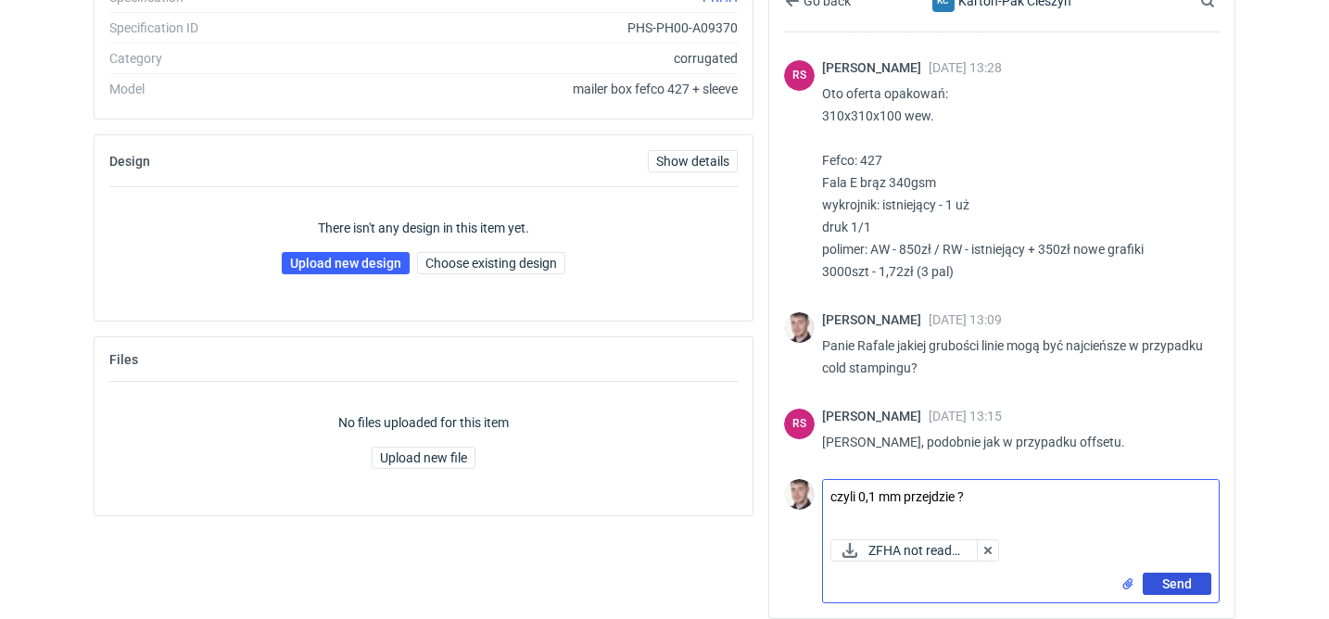
click at [1180, 585] on span "Send" at bounding box center [1177, 583] width 30 height 13
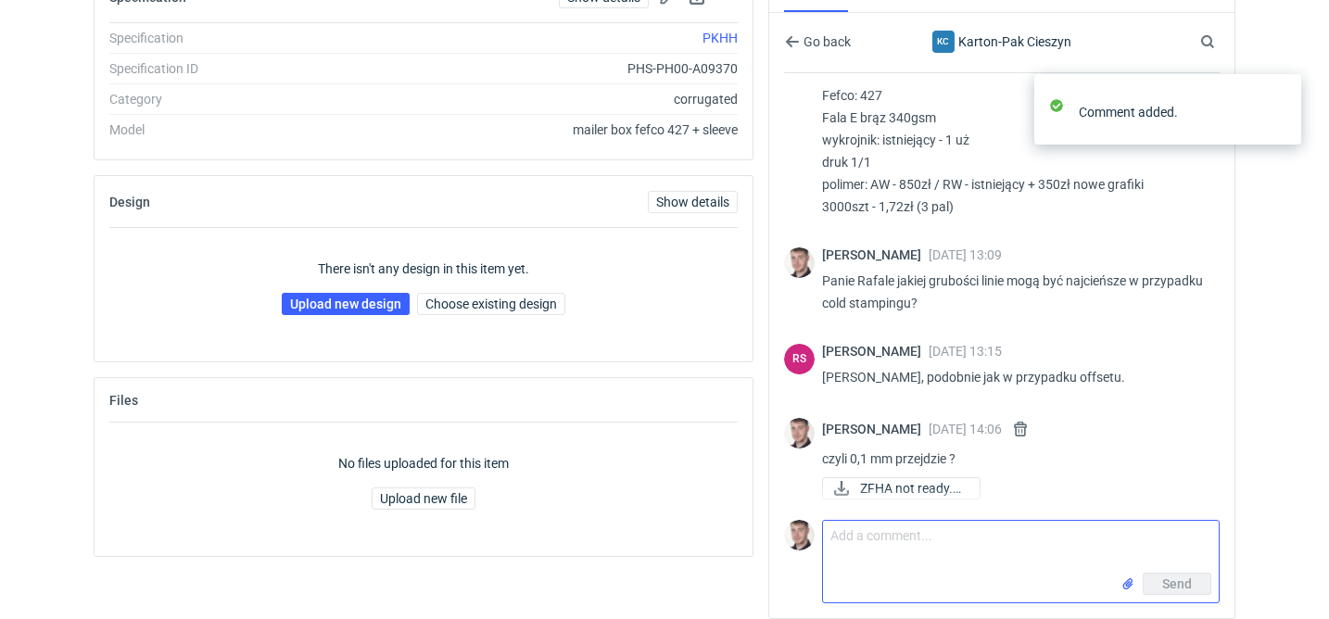
scroll to position [1859, 0]
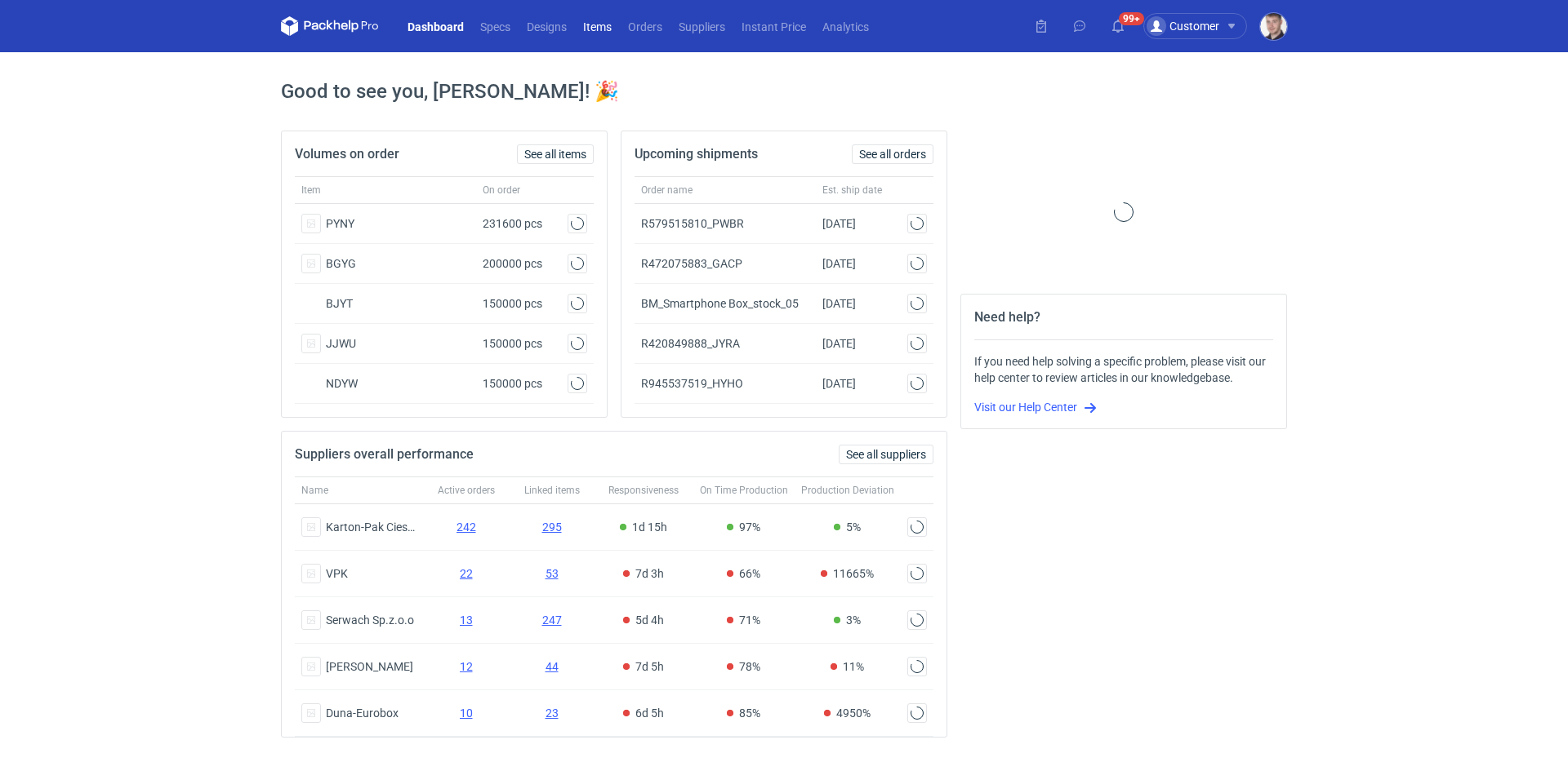
click at [593, 24] on link "Items" at bounding box center [597, 26] width 45 height 19
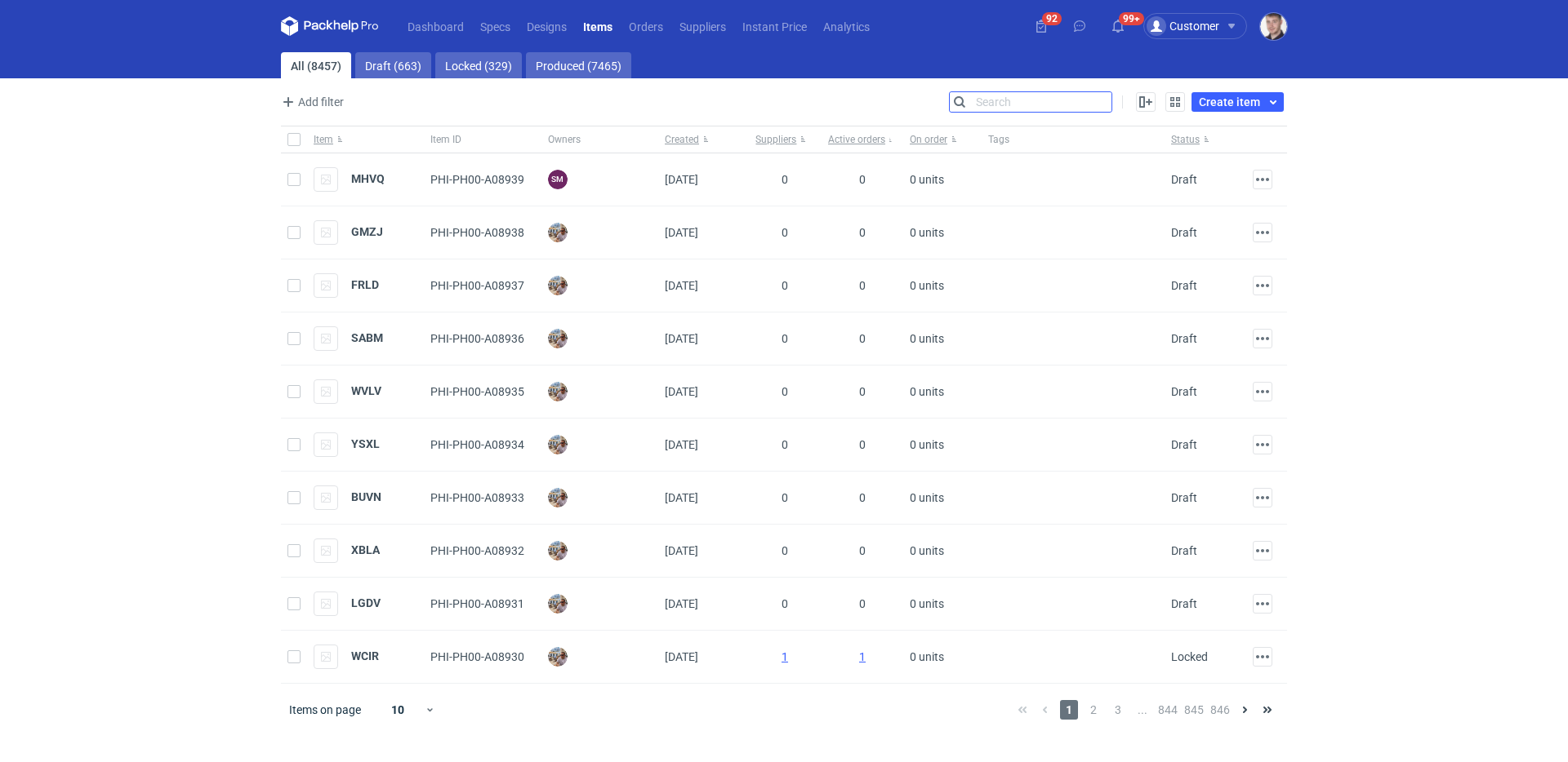
click at [1097, 97] on input "Search" at bounding box center [1030, 102] width 161 height 19
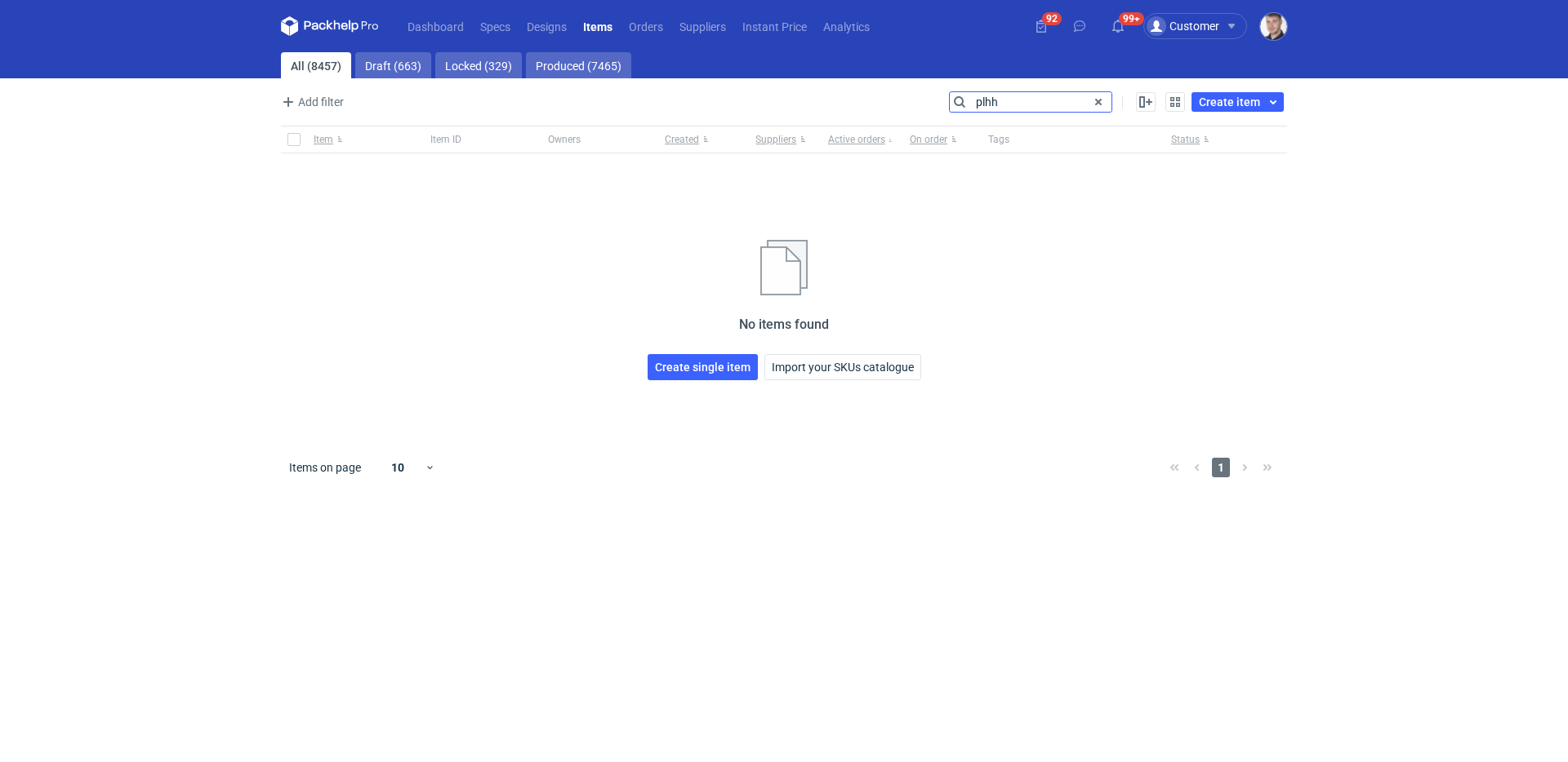
click at [1014, 109] on input "plhh" at bounding box center [1030, 102] width 161 height 19
click at [1014, 109] on input "plhh" at bounding box center [1030, 102] width 161 height 19
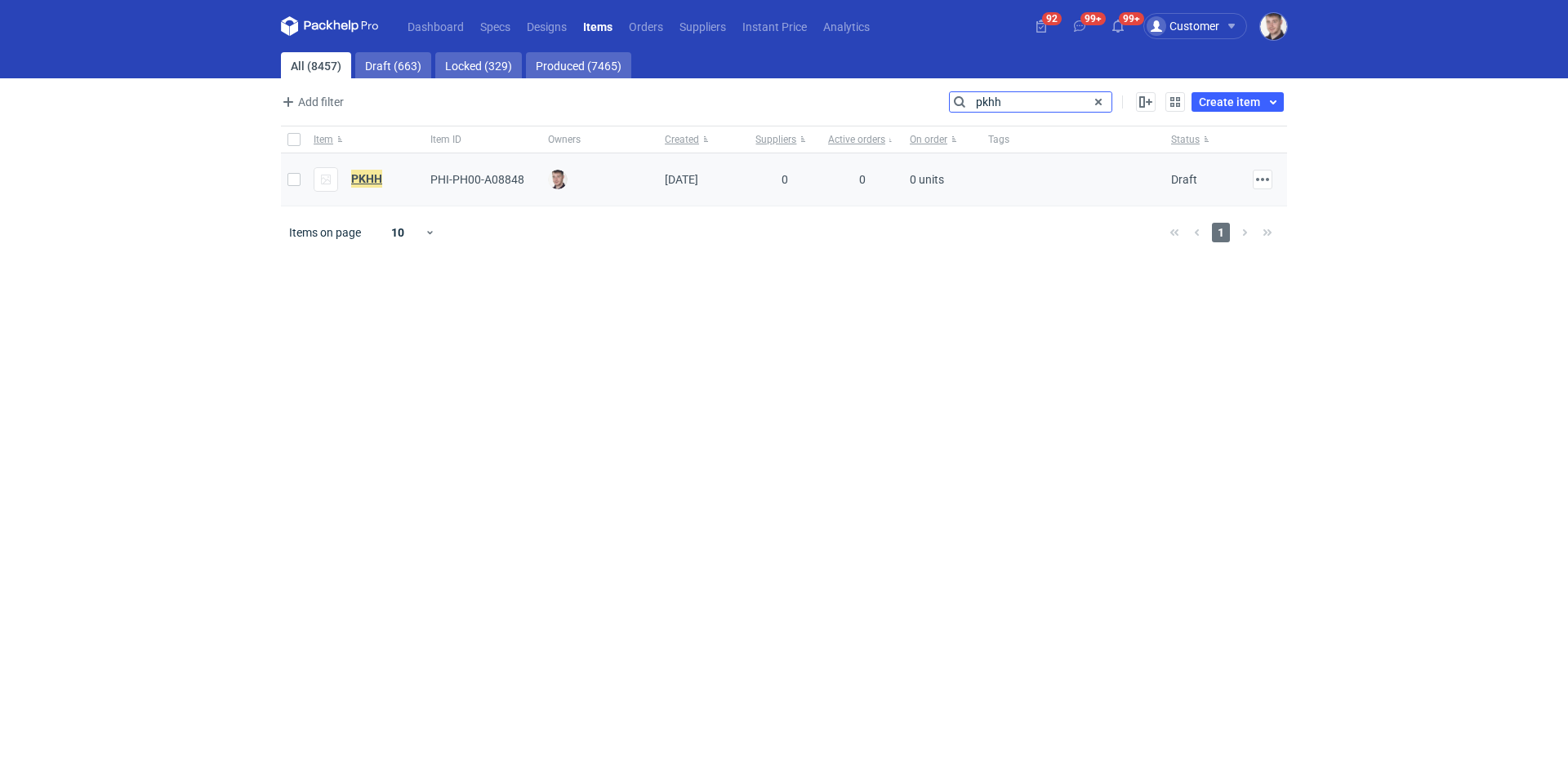
type input "pkhh"
click at [380, 183] on em "PKHH" at bounding box center [366, 179] width 31 height 18
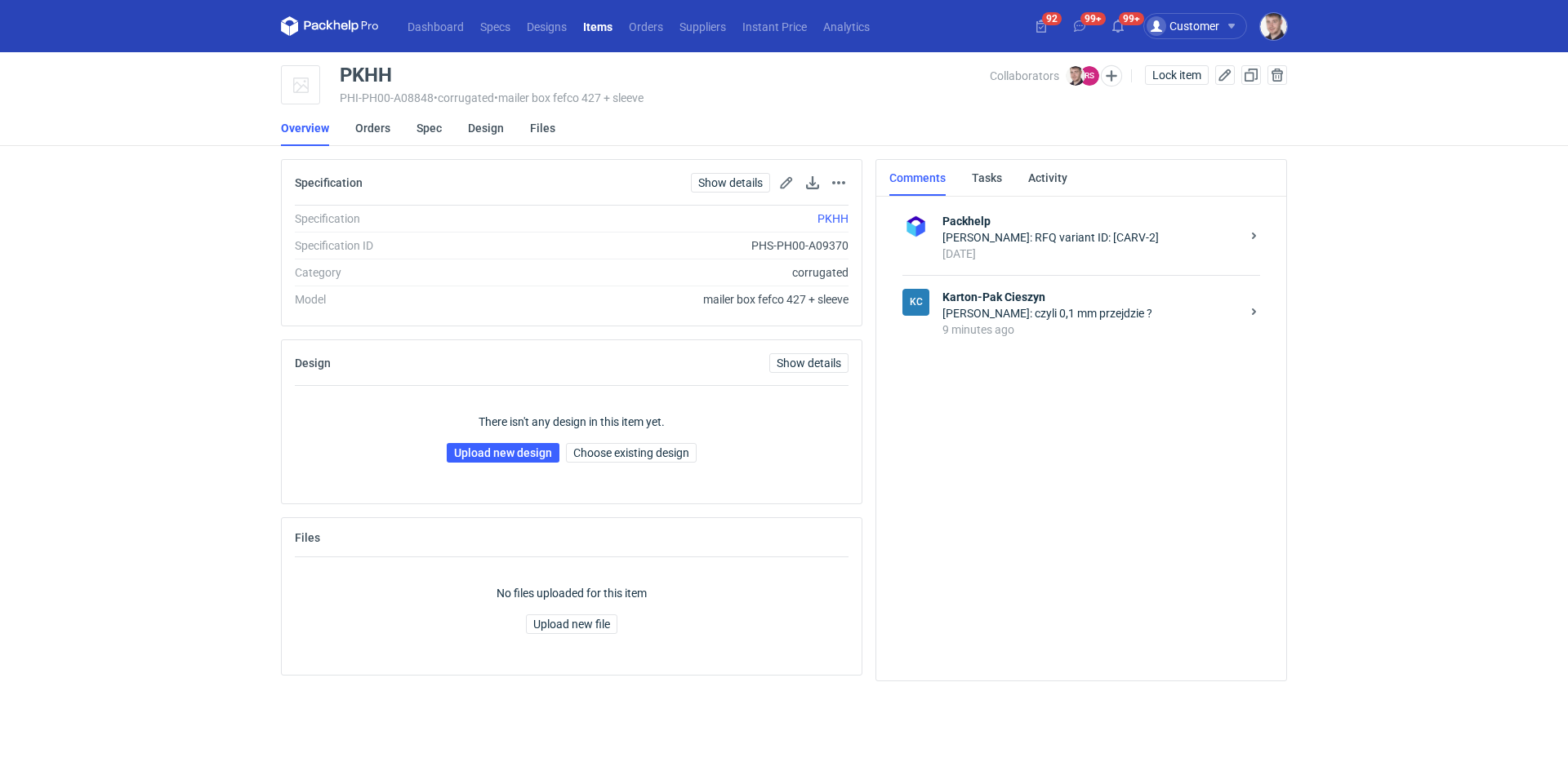
click at [1037, 317] on div "[PERSON_NAME]: czyli 0,1 mm przejdzie ?" at bounding box center [1091, 314] width 298 height 17
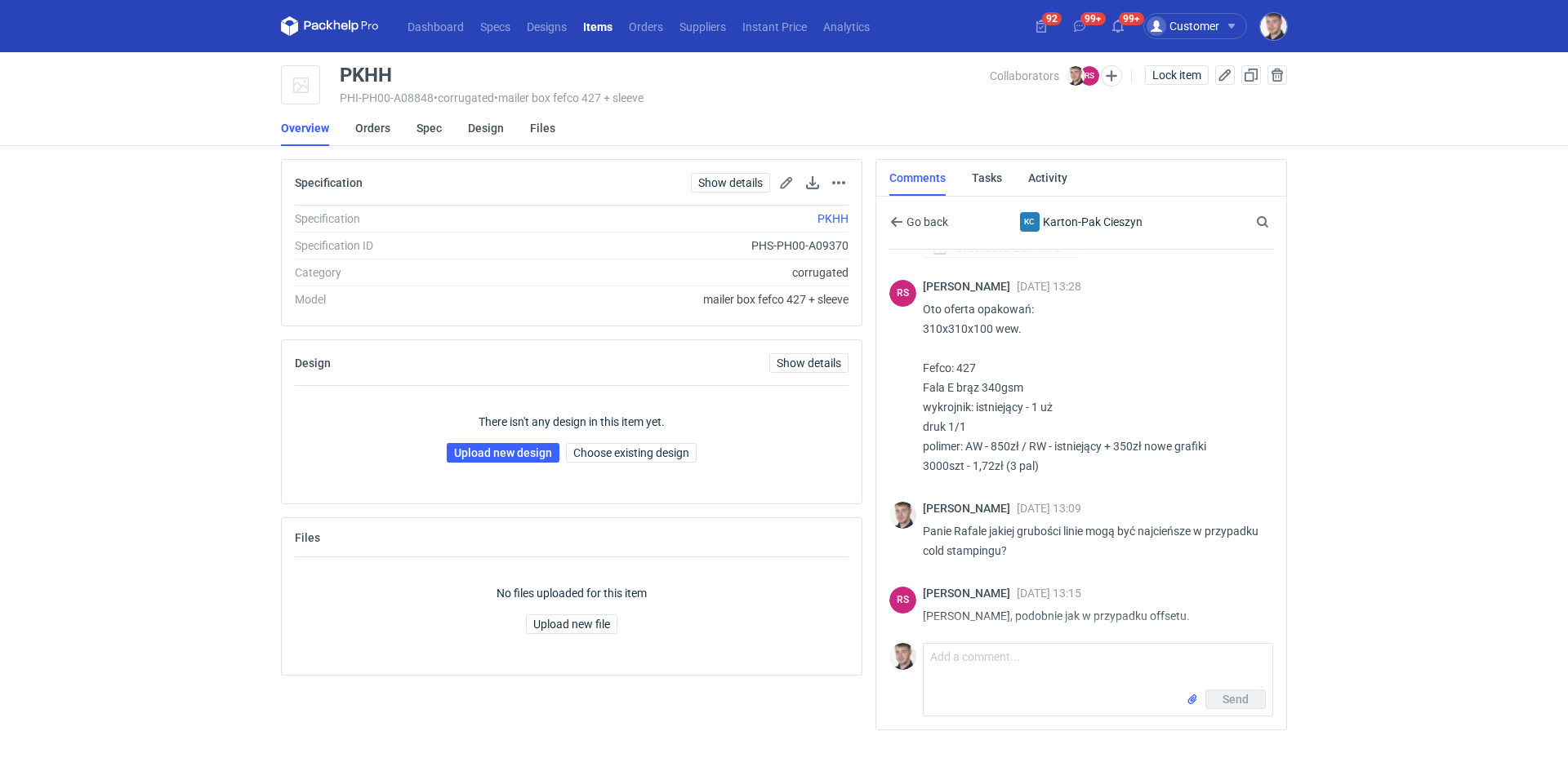
scroll to position [1631, 0]
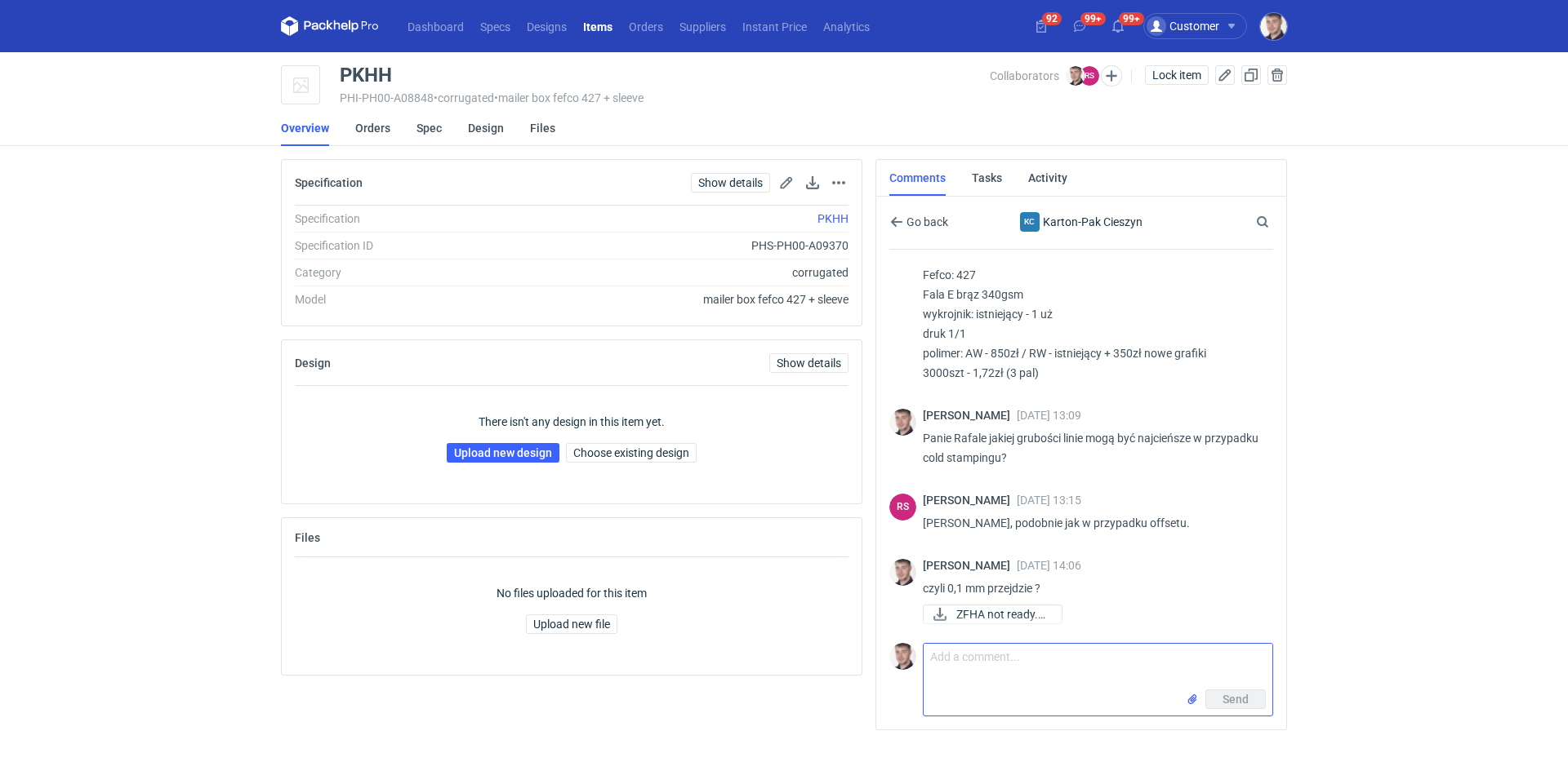
click at [998, 662] on textarea "Comment message" at bounding box center [1098, 667] width 349 height 46
type textarea "jeszcze mam jedno pytanie Panie Rafale, z jakiego wzornika korzystacie jeśli ch…"
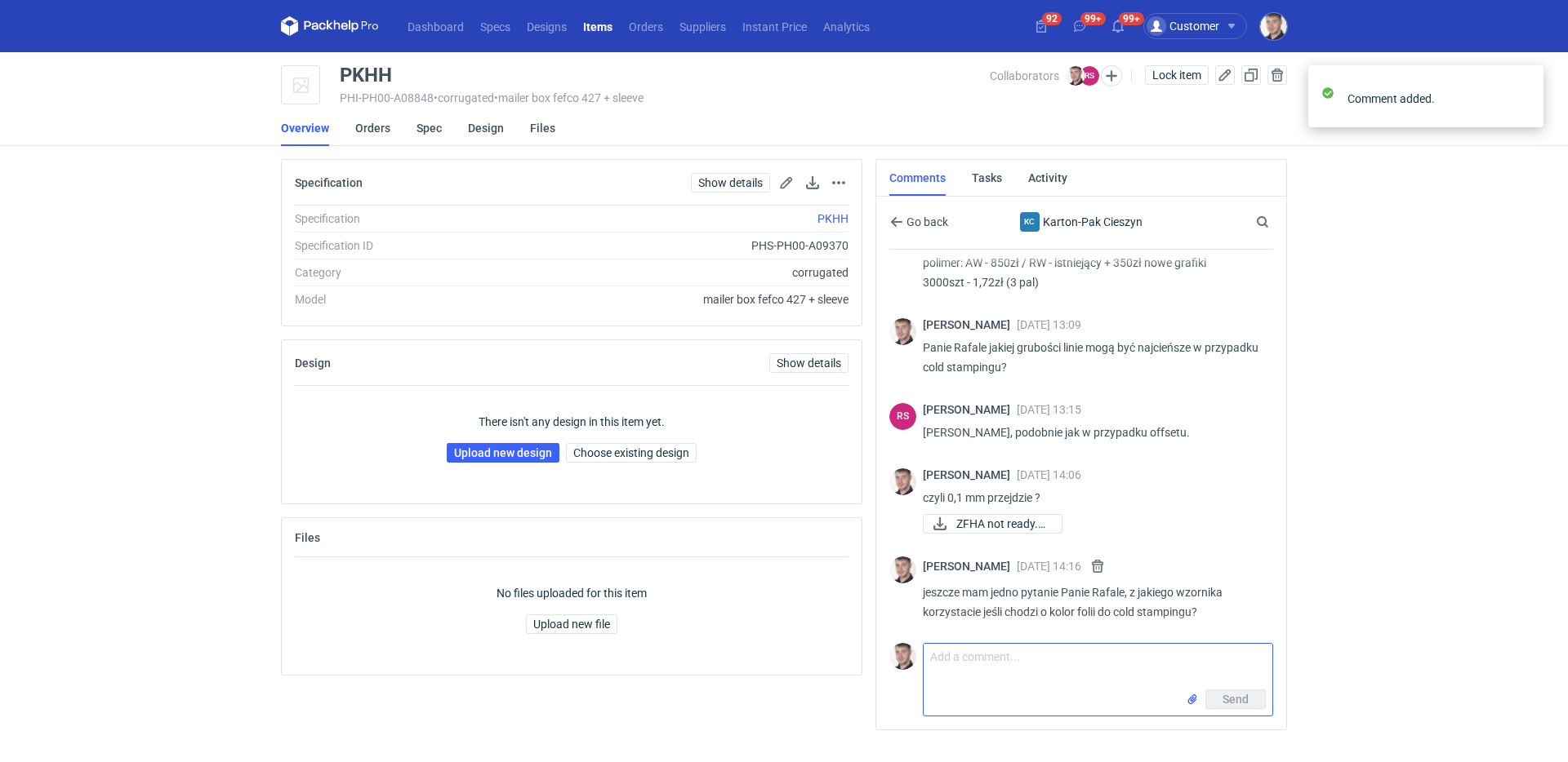
scroll to position [1722, 0]
